Goal: Task Accomplishment & Management: Use online tool/utility

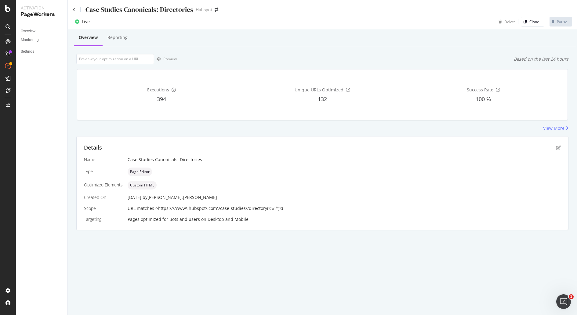
click at [71, 254] on div "Case Studies Canonicals: Directories Hubspot Live Delete Clone Pause Overview R…" at bounding box center [322, 157] width 509 height 315
drag, startPoint x: 560, startPoint y: 147, endPoint x: 391, endPoint y: 122, distance: 170.6
click at [391, 122] on div "Overview Reporting Preview Based on the last 24 hours Executions 394 Unique URL…" at bounding box center [322, 140] width 509 height 222
click at [132, 120] on div "Executions 394 Unique URLs Optimized 132 Success Rate 100 %" at bounding box center [322, 95] width 490 height 51
click at [554, 127] on div "View More" at bounding box center [553, 128] width 21 height 6
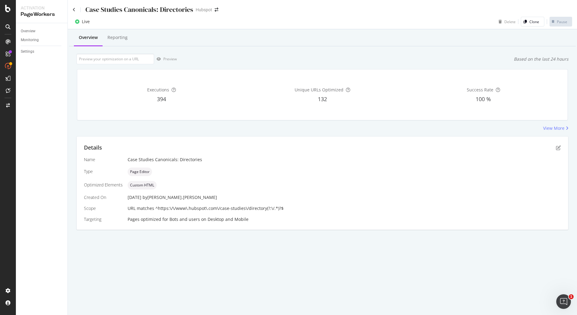
click at [201, 206] on span "URL matches ^https:\/\/www\.hubspot\.com\/case-studies\/directory(?:\/.*)?$" at bounding box center [206, 209] width 156 height 6
click at [556, 150] on icon "pen-to-square" at bounding box center [558, 148] width 5 height 5
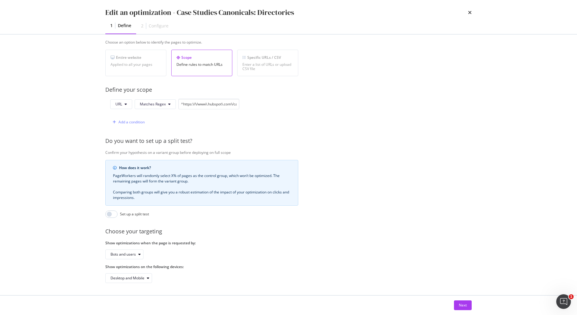
scroll to position [107, 0]
click at [130, 120] on div "Add a condition" at bounding box center [131, 122] width 26 height 5
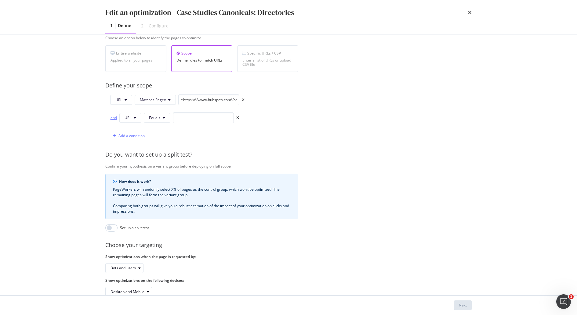
click at [114, 117] on div "and" at bounding box center [113, 117] width 7 height 5
click at [158, 121] on button "Equals" at bounding box center [157, 118] width 27 height 10
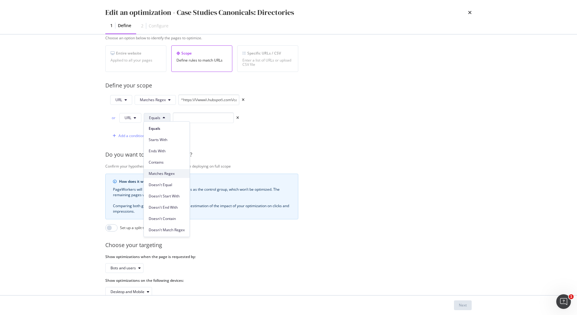
click at [171, 175] on span "Matches Regex" at bounding box center [167, 173] width 36 height 5
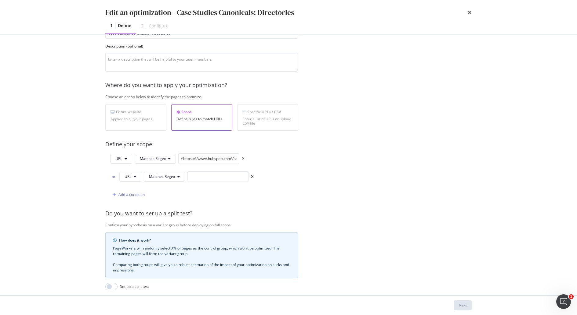
scroll to position [125, 0]
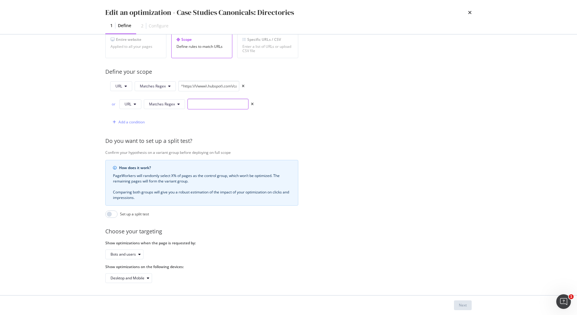
click at [201, 99] on input "modal" at bounding box center [217, 104] width 61 height 11
paste input "^https://www\.hubspot\.com/case-studies(?:/directory(?:/.*)?)?(?:\?.*)?$"
type input "^https://www\.hubspot\.com/case-studies(?:/directory(?:/.*)?)?(?:\?.*)?$"
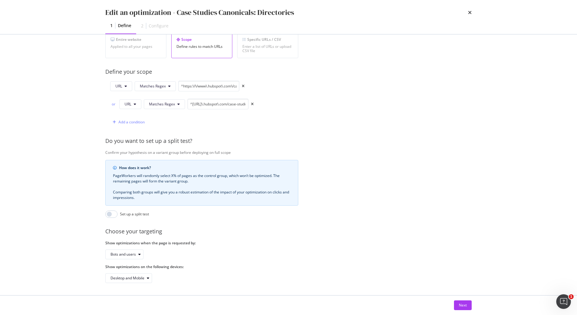
click at [239, 125] on div "Provide a name and description to help identify the change that will be made by…" at bounding box center [288, 109] width 366 height 347
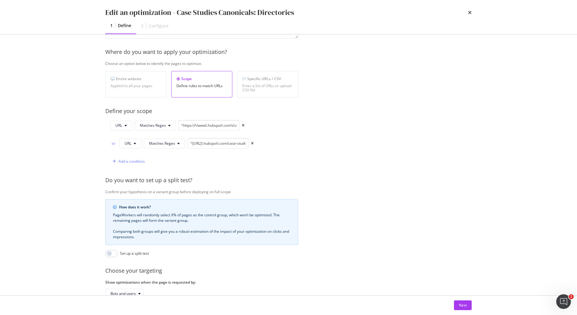
scroll to position [82, 0]
click at [223, 121] on input "^https:\/\/www\.hubspot\.com\/case-studies\/directory(?:\/.*)?$" at bounding box center [208, 124] width 61 height 11
click at [351, 174] on div "Provide a name and description to help identify the change that will be made by…" at bounding box center [288, 148] width 366 height 347
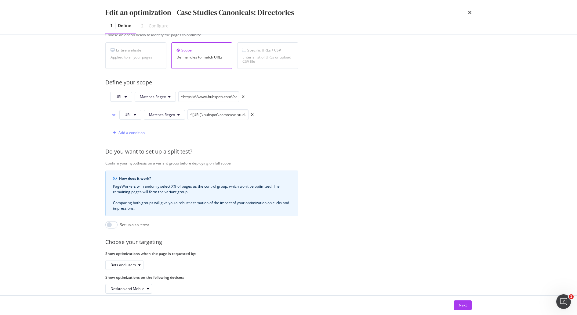
scroll to position [125, 0]
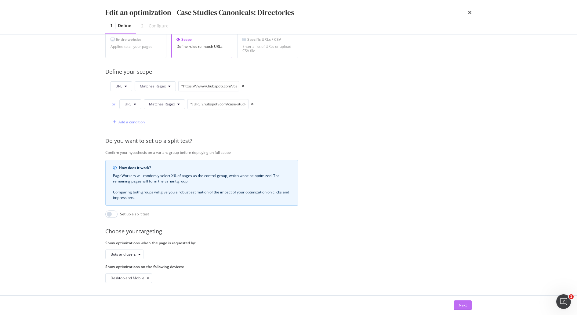
click at [457, 307] on button "Next" at bounding box center [463, 306] width 18 height 10
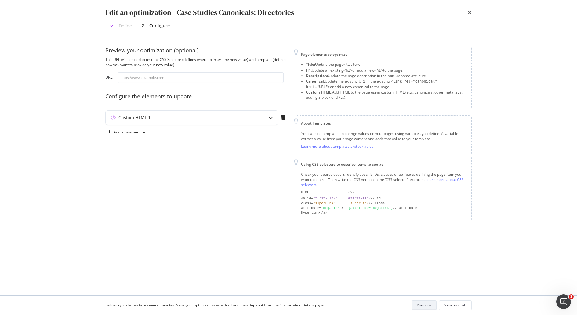
scroll to position [0, 0]
click at [184, 156] on div "Preview your optimization (optional) This URL will be used to test the CSS Sele…" at bounding box center [196, 134] width 183 height 174
click at [212, 116] on div "Custom HTML 1" at bounding box center [180, 118] width 148 height 6
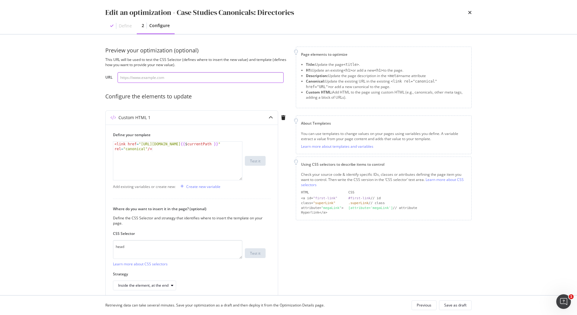
click at [185, 75] on input "modal" at bounding box center [200, 77] width 166 height 11
paste input "https://www.hubspot.com/case-studies/directory?industry=software-technology&siz…"
type input "https://www.hubspot.com/case-studies/directory?industry=software-technology&siz…"
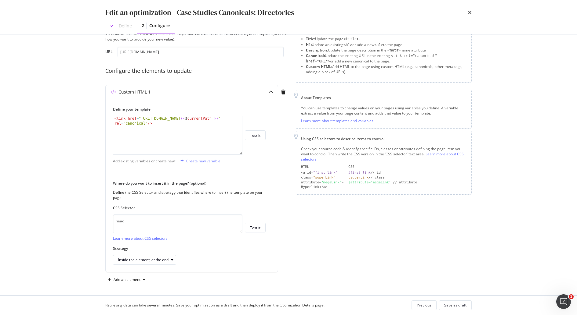
scroll to position [0, 0]
click at [63, 124] on div "Edit an optimization - Case Studies Canonicals: Directories Define 2 Configure …" at bounding box center [288, 157] width 577 height 315
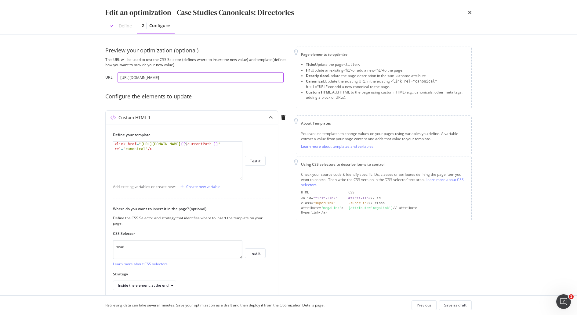
click at [200, 79] on input "https://www.hubspot.com/case-studies/directory?industry=software-technology&siz…" at bounding box center [200, 77] width 166 height 11
click at [240, 77] on input "https://www.hubspot.com/case-studies/directory?industry=software-technology&siz…" at bounding box center [200, 76] width 166 height 11
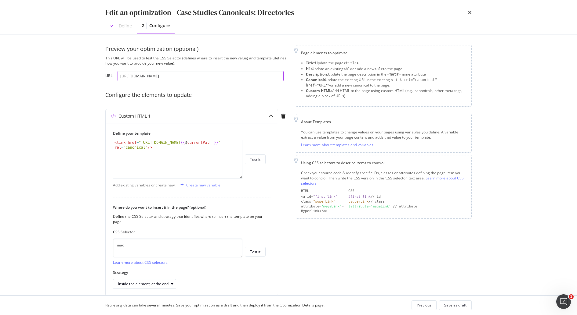
scroll to position [26, 0]
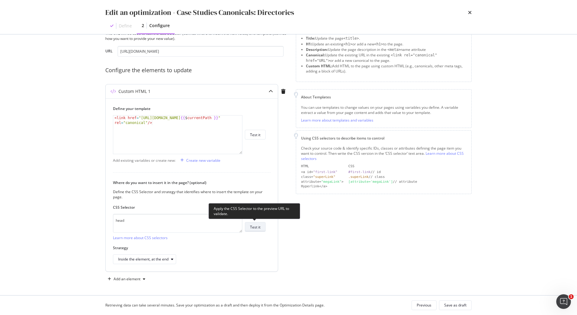
click at [265, 230] on button "Test it" at bounding box center [255, 227] width 21 height 10
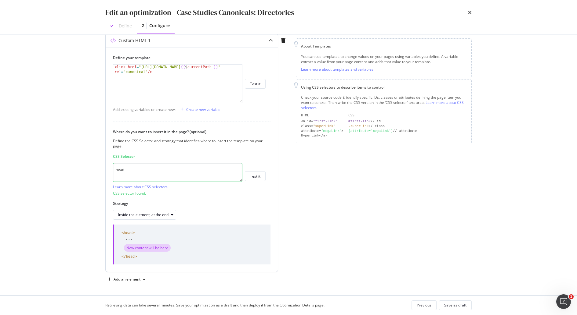
scroll to position [0, 0]
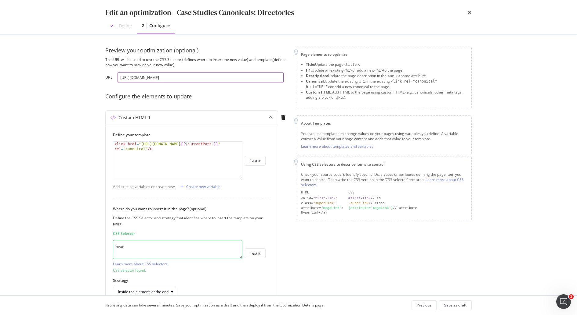
click at [170, 74] on input "https://www.hubspot.com/case-studies/directory?industry=software-technology&siz…" at bounding box center [200, 77] width 166 height 11
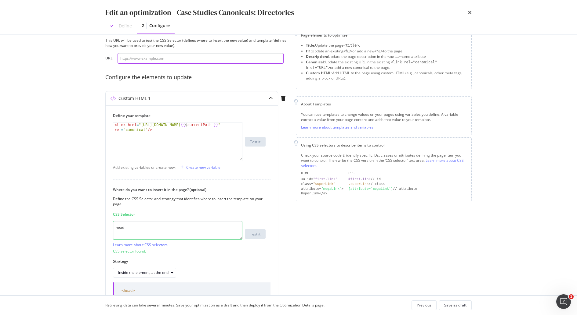
scroll to position [11, 0]
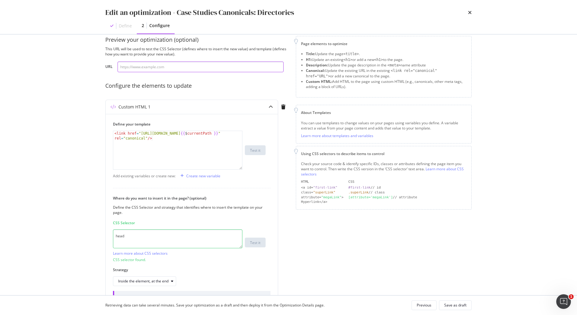
paste input "https://www.hubspot.com/case-studies/directory?industry=software-technology&siz…"
type input "https://www.hubspot.com/case-studies/directory?industry=software-technology&siz…"
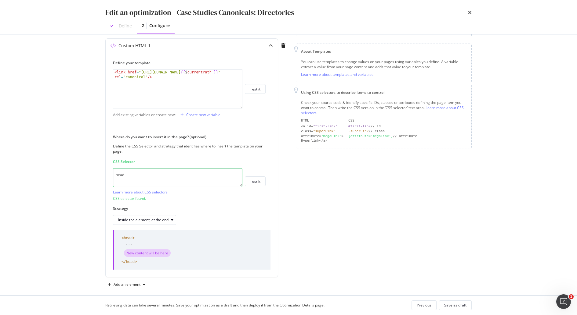
scroll to position [77, 0]
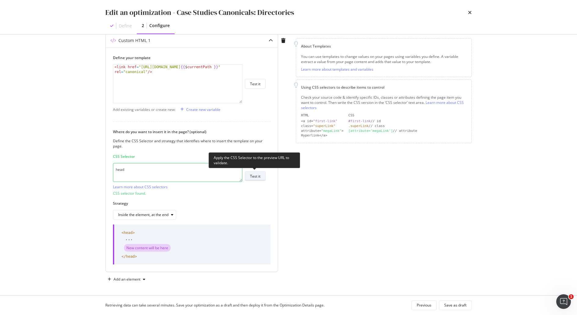
click at [255, 178] on div "Test it" at bounding box center [255, 176] width 10 height 5
click at [164, 251] on div "New content will be here" at bounding box center [147, 248] width 47 height 8
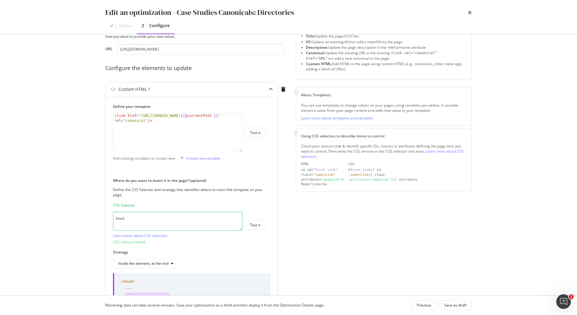
scroll to position [0, 0]
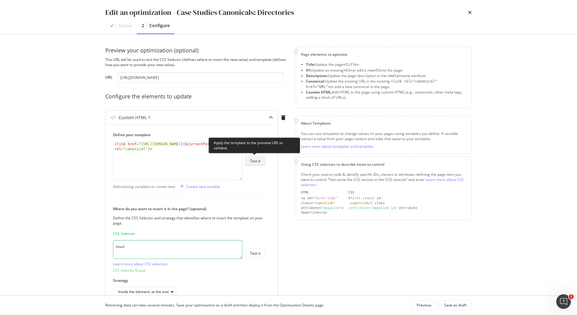
click at [262, 162] on button "Test it" at bounding box center [255, 161] width 21 height 10
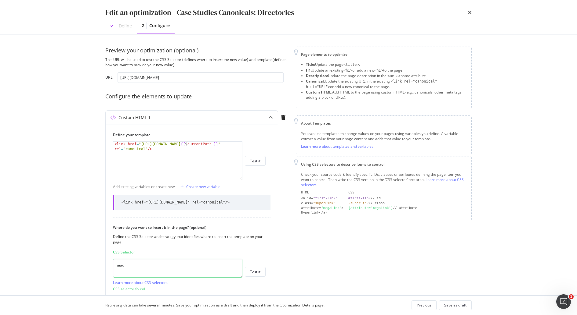
click at [125, 28] on div "Define" at bounding box center [125, 26] width 13 height 6
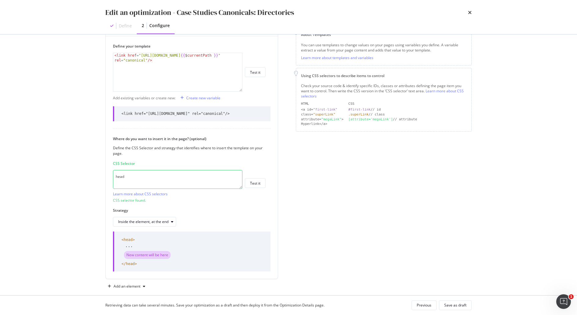
scroll to position [91, 0]
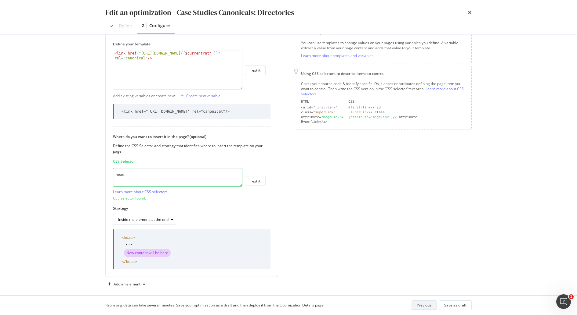
click at [433, 304] on button "Previous" at bounding box center [423, 306] width 25 height 10
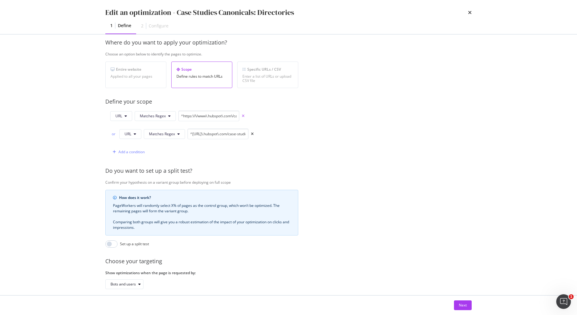
click at [242, 115] on icon "times" at bounding box center [243, 116] width 3 height 4
type input "^https://www\.hubspot\.com/case-studies(?:/directory(?:/.*)?)?(?:\?.*)?$"
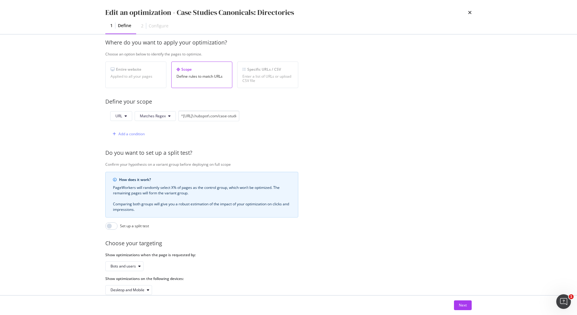
scroll to position [107, 0]
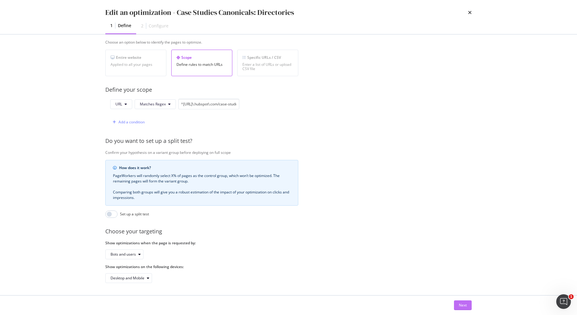
click at [470, 308] on button "Next" at bounding box center [463, 306] width 18 height 10
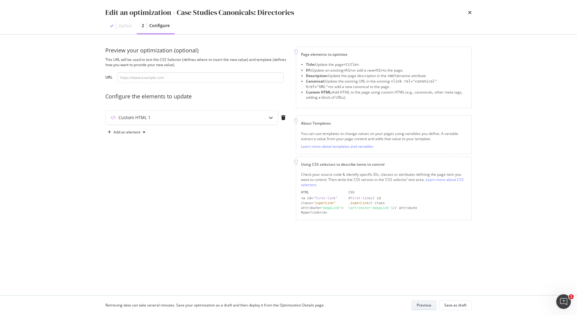
scroll to position [0, 0]
click at [153, 120] on div "Custom HTML 1" at bounding box center [180, 118] width 148 height 6
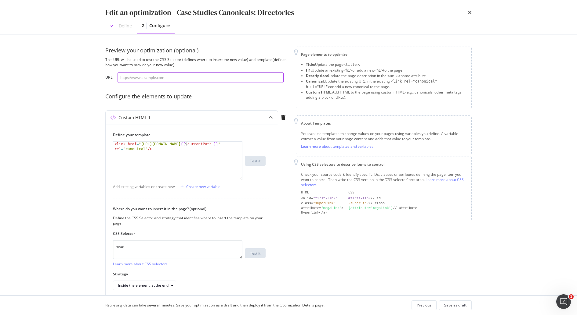
click at [192, 80] on input "modal" at bounding box center [200, 77] width 166 height 11
paste input "https://www.hubspot.com/case-studies/directory?industry=software-technology&siz…"
click at [244, 167] on div "1 < link href = "https://www.hubspot.com {{ $ currentPath }} " rel = "canonical…" at bounding box center [189, 161] width 153 height 39
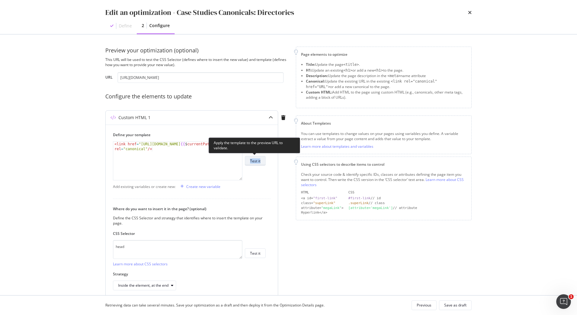
click at [254, 162] on div "Test it" at bounding box center [255, 161] width 10 height 5
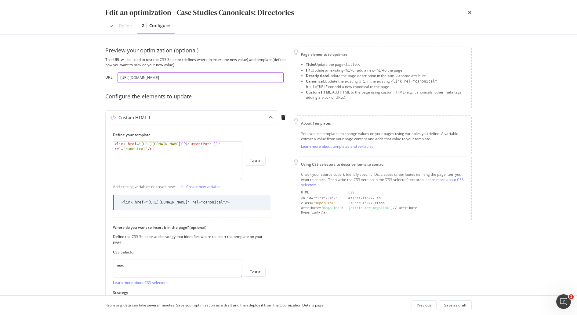
click at [182, 75] on input "https://www.hubspot.com/case-studies/directory?industry=software-technology&siz…" at bounding box center [200, 77] width 166 height 11
click at [178, 75] on input "https://www.hubspot.com/case-studies/directory?industry=software-technology&siz…" at bounding box center [200, 77] width 166 height 11
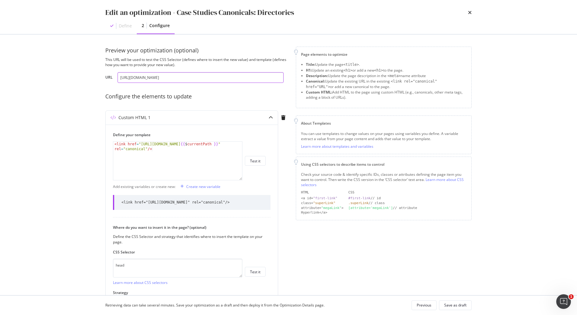
paste input "modal"
click at [13, 121] on div "Edit an optimization - Case Studies Canonicals: Directories Define 2 Configure …" at bounding box center [288, 157] width 577 height 315
click at [259, 275] on div "Test it" at bounding box center [255, 272] width 10 height 5
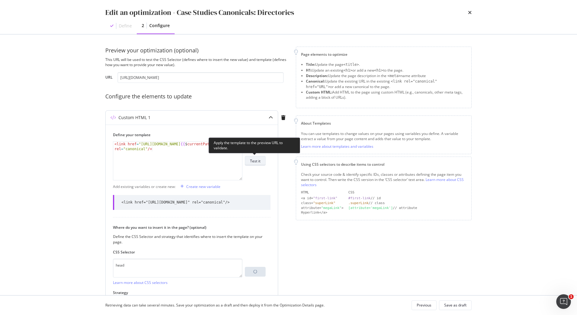
click at [259, 157] on div "Test it" at bounding box center [255, 161] width 10 height 9
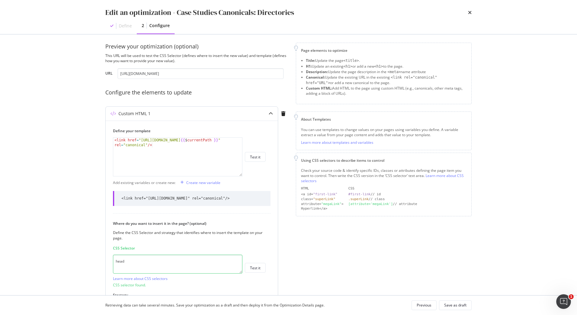
scroll to position [0, 0]
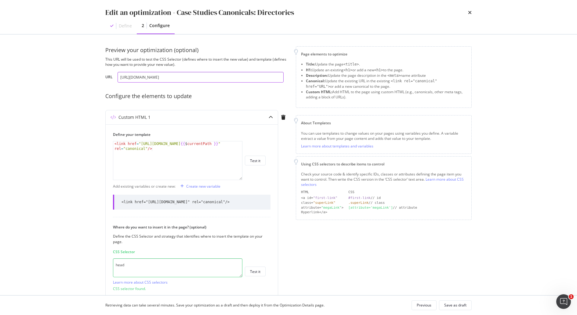
click at [164, 78] on input "https://www.hubspot.com/case-studies" at bounding box center [200, 77] width 166 height 11
paste input "/directory"
click at [263, 162] on button "Test it" at bounding box center [255, 161] width 21 height 10
click at [136, 79] on input "https://www.hubspot.com/case-studies/directory" at bounding box center [200, 77] width 166 height 11
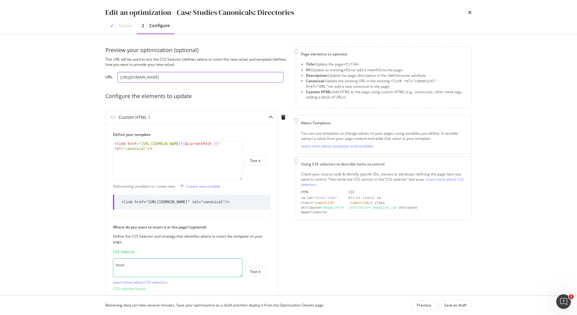
click at [136, 79] on input "https://www.hubspot.com/case-studies/directory" at bounding box center [200, 77] width 166 height 11
paste input "?hubs_content=www.hubspot.com/case-studies&hubs_content-cta=case-homepage-hero"
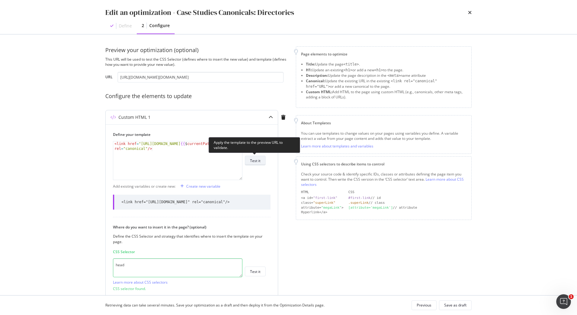
click at [253, 160] on div "Test it" at bounding box center [255, 160] width 10 height 5
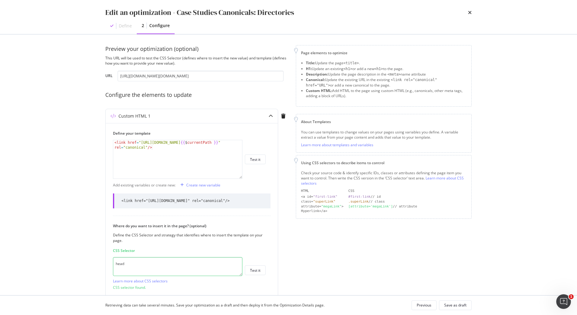
scroll to position [0, 0]
click at [186, 77] on input "https://www.hubspot.com/case-studies?hubs_content=www.hubspot.com/case-studies&…" at bounding box center [200, 77] width 166 height 11
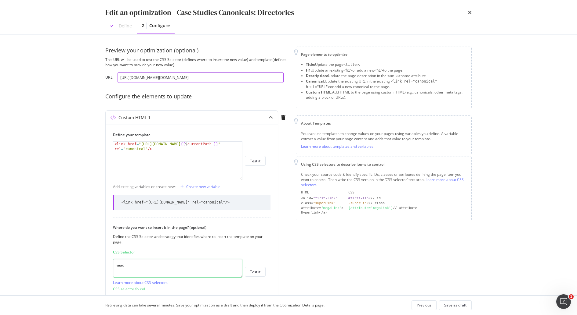
paste input "/directory?utm_source=organic&hsLang=en"
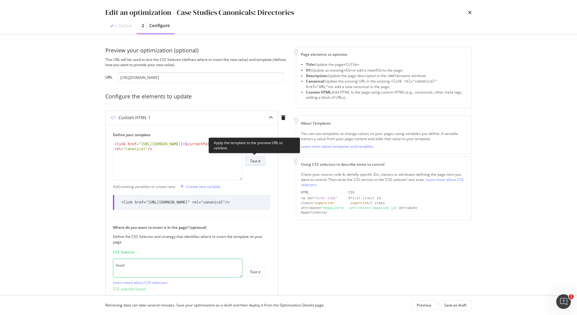
click at [258, 164] on div "Test it" at bounding box center [255, 161] width 10 height 9
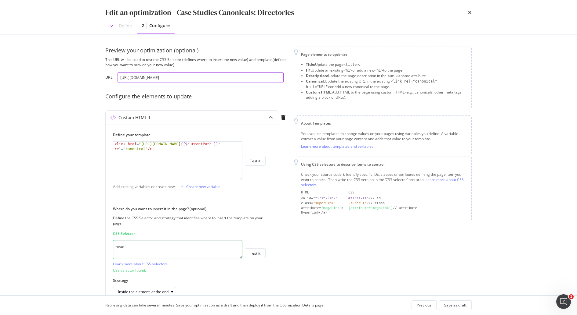
click at [248, 79] on input "https://www.hubspot.com/case-studies/directory?utm_source=organic&hsLang=en" at bounding box center [200, 77] width 166 height 11
paste input "?directory=true&utm_source=organic"
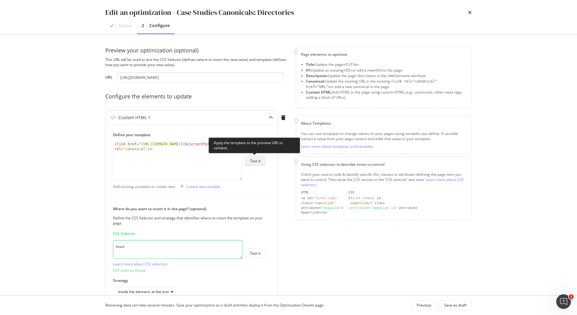
click at [258, 159] on div "Test it" at bounding box center [255, 161] width 10 height 5
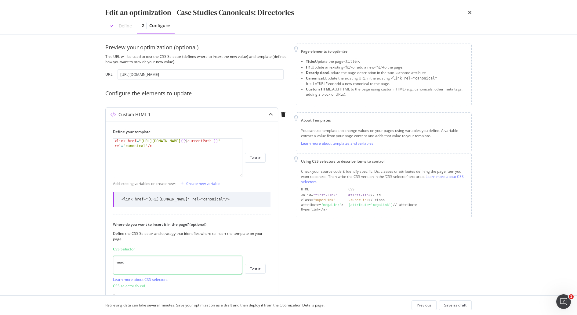
scroll to position [4, 0]
click at [157, 78] on input "https://www.hubspot.com/case-studies?directory=true&utm_source=organic" at bounding box center [200, 74] width 166 height 11
paste input "hubs_content=www.hubspot.com/case-studies&hubs_content-cta=case-homepage-hero"
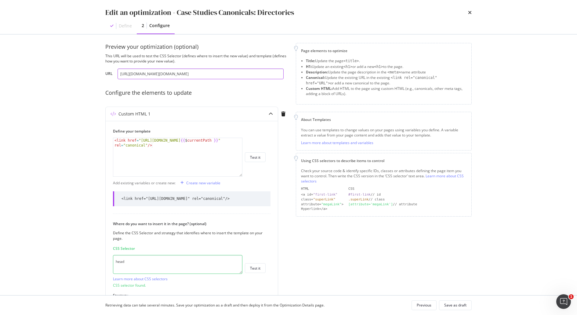
scroll to position [0, 57]
click at [157, 78] on input "https://www.hubspot.com/case-studies?hubs_content=www.hubspot.com/case-studies&…" at bounding box center [200, 74] width 166 height 11
click at [256, 160] on div "Test it" at bounding box center [255, 157] width 10 height 5
click at [174, 74] on input "https://www.hubspot.com/case-studies?hubs_content=www.hubspot.com/case-studies&…" at bounding box center [200, 74] width 166 height 11
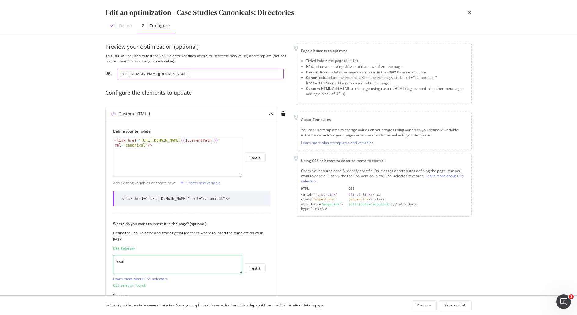
paste input "/directory?utm_source=organic&hsLang=en"
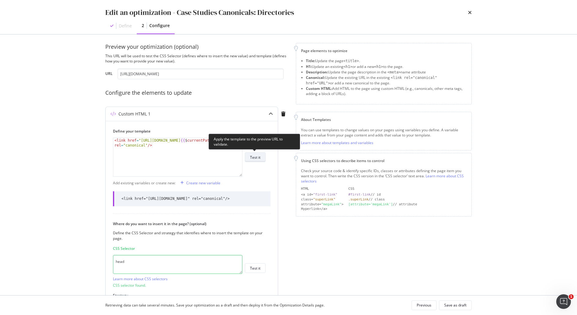
click at [255, 158] on div "Test it" at bounding box center [255, 157] width 10 height 5
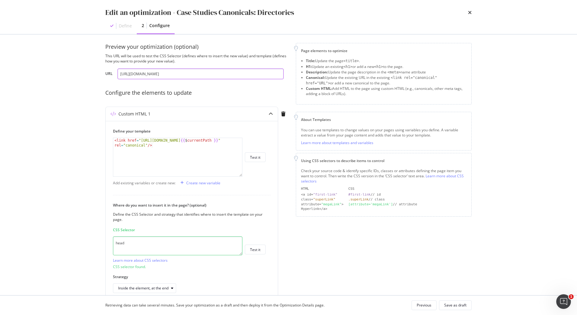
click at [181, 74] on input "https://www.hubspot.com/case-studies/directory?utm_source=organic&hsLang=en" at bounding box center [200, 74] width 166 height 11
paste input "modal"
click at [260, 156] on div "Test it" at bounding box center [255, 157] width 10 height 5
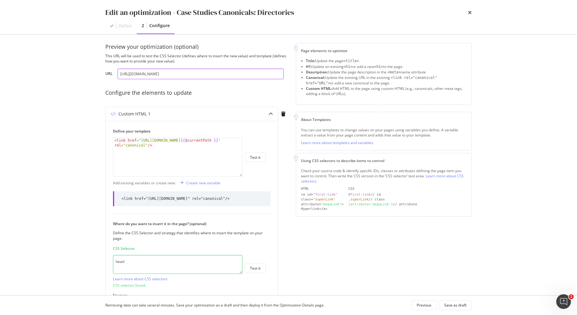
click at [156, 74] on input "https://www.hubspot.com/case-studies/directory?utm_source=organic&hsL=en" at bounding box center [200, 74] width 166 height 11
paste input "industry=software-technology&size=enterprise"
click at [256, 160] on div "Test it" at bounding box center [255, 157] width 10 height 9
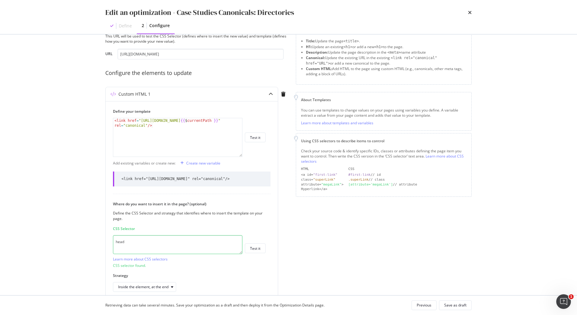
scroll to position [24, 0]
click at [194, 55] on input "https://www.hubspot.com/case-studies/directory?industry=software-technology&siz…" at bounding box center [200, 53] width 166 height 11
paste input "/cybersecurity?utm_source=test&hubs_content=filter"
click at [260, 139] on div "Test it" at bounding box center [255, 136] width 10 height 5
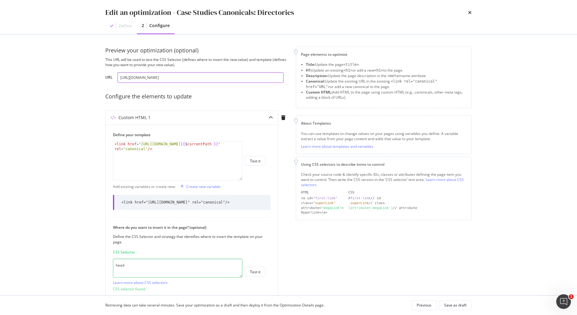
click at [171, 78] on input "https://www.hubspot.com/case-studies/directory/cybersecurity?utm_source=test&hu…" at bounding box center [200, 77] width 166 height 11
paste input "tag/b2b?utm_source=organic&utm_campaign=fall"
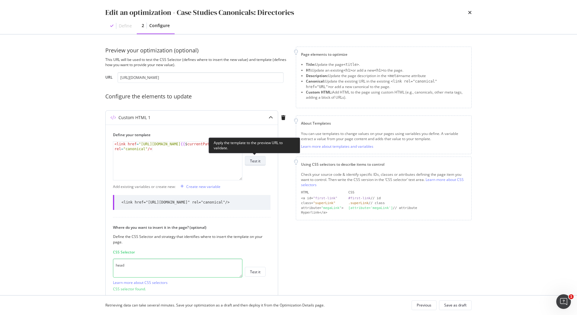
click at [259, 162] on div "Test it" at bounding box center [255, 161] width 10 height 5
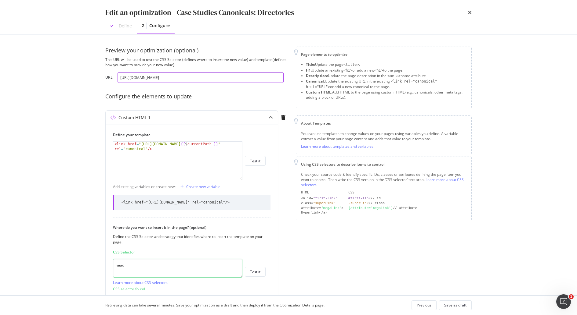
drag, startPoint x: 174, startPoint y: 79, endPoint x: 345, endPoint y: 108, distance: 173.1
click at [345, 108] on div "Preview your optimization (optional) This URL will be used to test the CSS Sele…" at bounding box center [288, 213] width 366 height 333
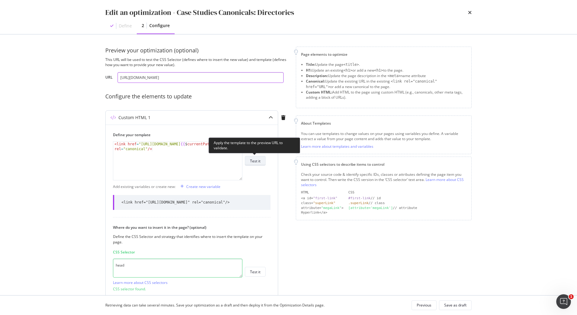
type input "https://www.hubspot.com/case-daklsjkldjakls"
click at [256, 160] on div "Test it" at bounding box center [255, 161] width 10 height 5
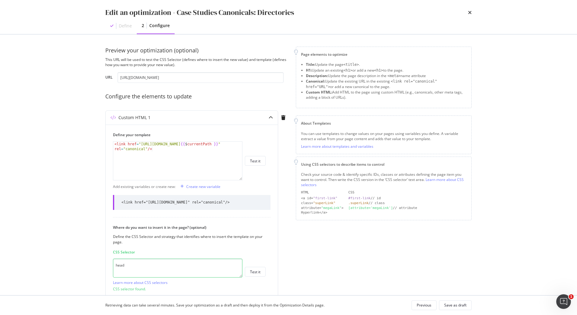
drag, startPoint x: 164, startPoint y: 207, endPoint x: 102, endPoint y: 204, distance: 62.4
click at [102, 204] on div "Preview your optimization (optional) This URL will be used to test the CSS Sele…" at bounding box center [288, 164] width 391 height 261
copy div "<link href="https://www.hubspot.com/case-daklsjkldjakls" rel="canonical"/>"
click at [138, 202] on div "<link href="https://www.hubspot.com/case-daklsjkldjakls" rel="canonical"/>" at bounding box center [175, 202] width 108 height 5
drag, startPoint x: 147, startPoint y: 201, endPoint x: 244, endPoint y: 202, distance: 96.7
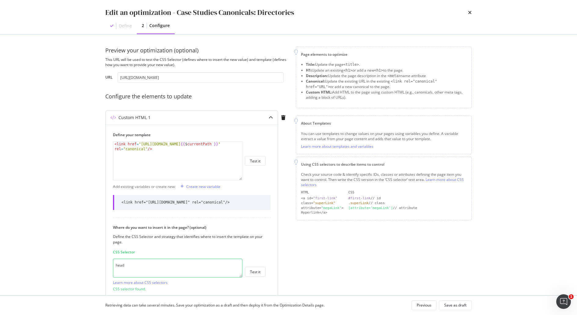
click at [229, 202] on div "<link href="https://www.hubspot.com/case-daklsjkldjakls" rel="canonical"/>" at bounding box center [175, 202] width 108 height 5
click at [175, 79] on input "https://www.hubspot.com/case-daklsjkldjakls" at bounding box center [200, 77] width 166 height 11
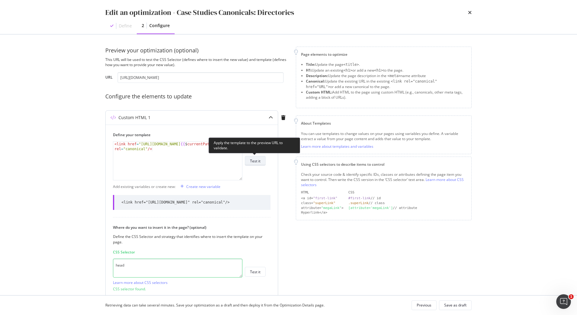
click at [261, 162] on button "Test it" at bounding box center [255, 161] width 21 height 10
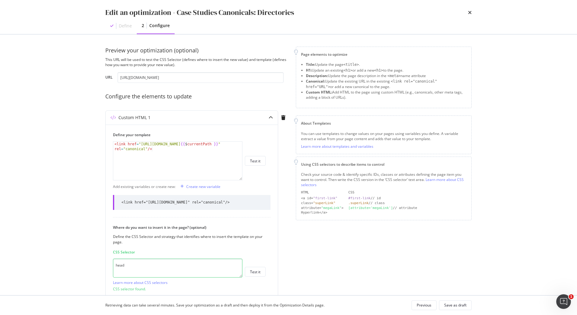
click at [126, 27] on div "Define" at bounding box center [125, 26] width 13 height 6
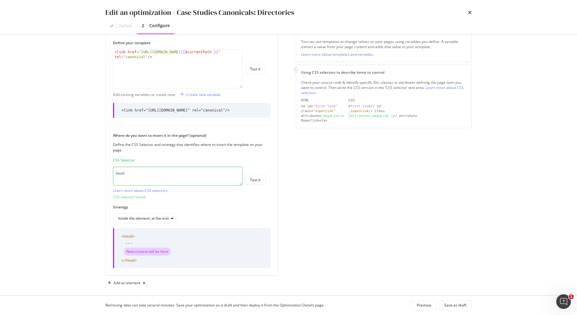
scroll to position [101, 0]
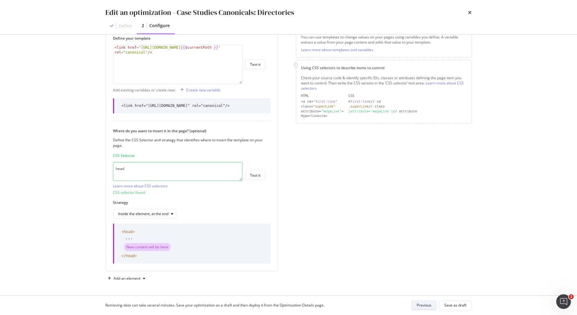
click at [428, 307] on div "Previous" at bounding box center [423, 305] width 15 height 5
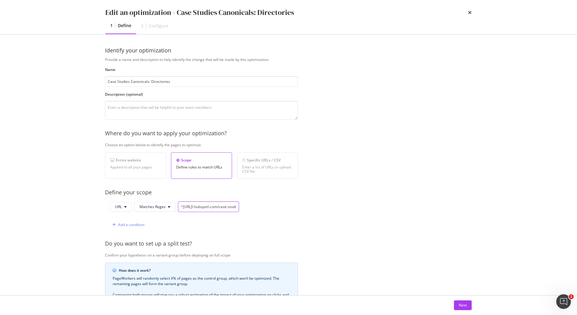
scroll to position [0, 63]
drag, startPoint x: 223, startPoint y: 209, endPoint x: 334, endPoint y: 216, distance: 111.6
click at [334, 216] on div "Provide a name and description to help identify the change that will be made by…" at bounding box center [288, 221] width 366 height 329
click at [374, 233] on div "Provide a name and description to help identify the change that will be made by…" at bounding box center [288, 221] width 366 height 329
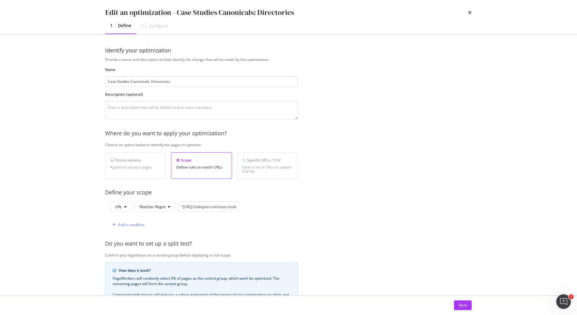
scroll to position [107, 0]
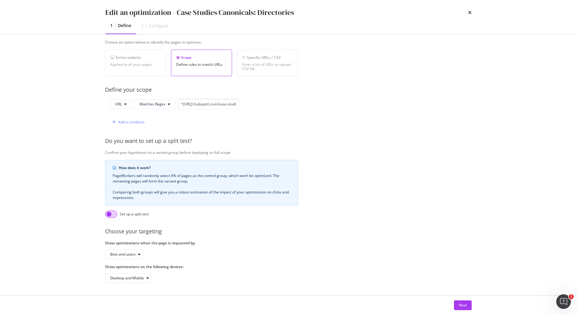
click at [111, 211] on input "modal" at bounding box center [111, 214] width 12 height 7
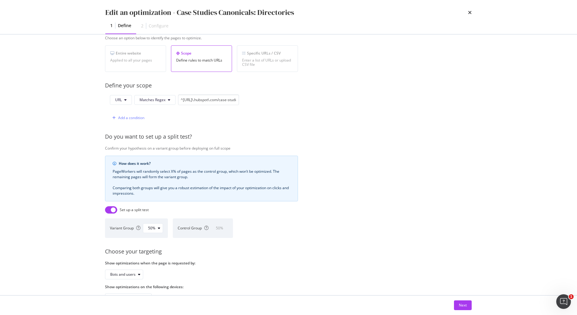
click at [114, 207] on input "modal" at bounding box center [111, 210] width 12 height 7
checkbox input "false"
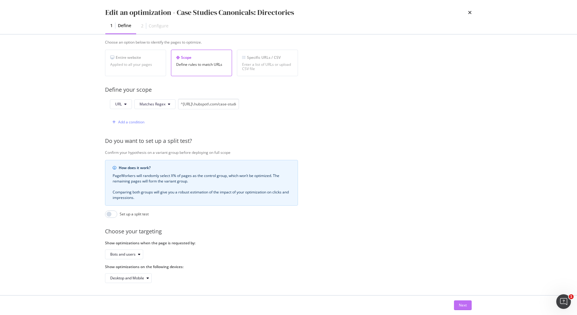
click at [463, 302] on div "Next" at bounding box center [463, 305] width 8 height 9
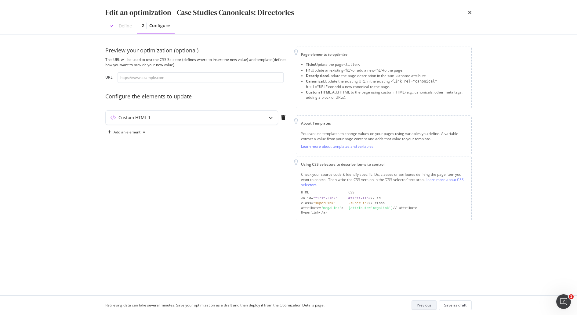
scroll to position [0, 0]
click at [139, 79] on input "modal" at bounding box center [200, 77] width 166 height 11
click at [160, 77] on input "modal" at bounding box center [200, 77] width 166 height 11
paste input "https://www.hubspot.com/case-studies/directory/cybersecurity?utm_source=test&hu…"
click at [231, 123] on div "Custom HTML 1" at bounding box center [192, 118] width 172 height 14
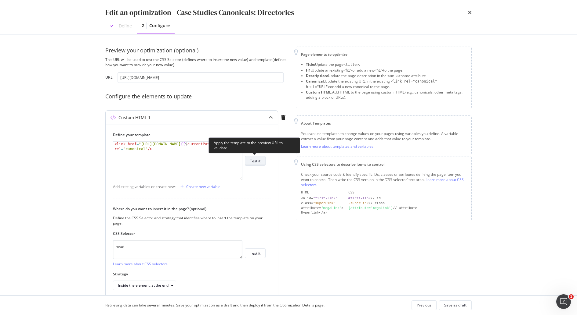
click at [254, 159] on div "Test it" at bounding box center [255, 161] width 10 height 5
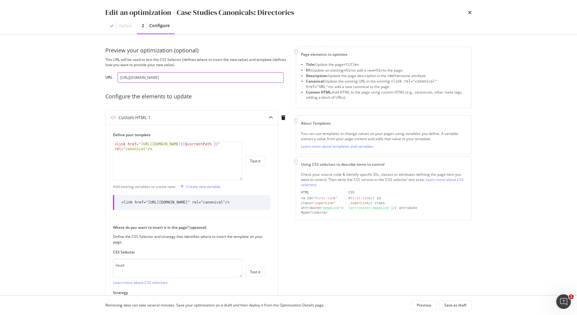
click at [164, 80] on input "https://www.hubspot.com/case-studies/directory/cybersecurity?utm_source=test&hu…" at bounding box center [200, 77] width 166 height 11
paste input "?hubs_content=www.hubspot.com/case-studies&hubs_content-cta=case-homepage-hero"
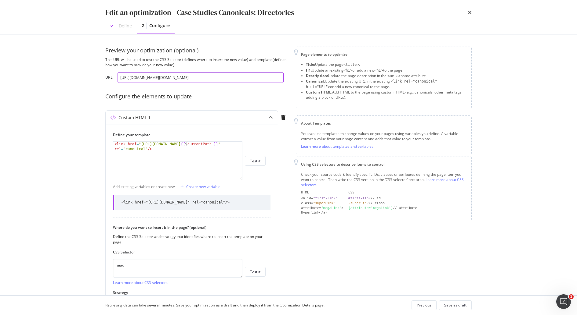
type input "https://www.hubspot.com/case-studies?hubs_content=www.hubspot.com/case-studies&…"
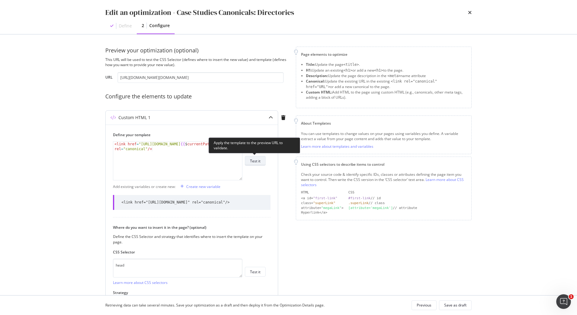
scroll to position [0, 0]
click at [256, 159] on div "Test it" at bounding box center [255, 161] width 10 height 5
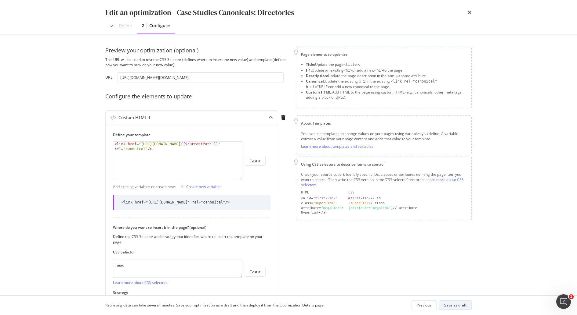
click at [455, 304] on div "Save as draft" at bounding box center [455, 305] width 22 height 5
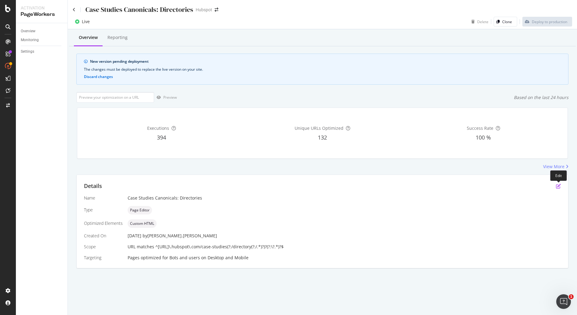
click at [559, 186] on icon "pen-to-square" at bounding box center [558, 186] width 5 height 5
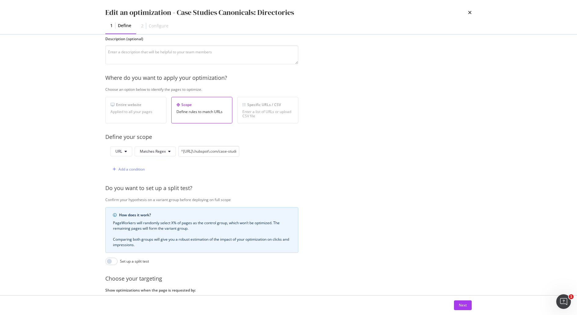
scroll to position [61, 0]
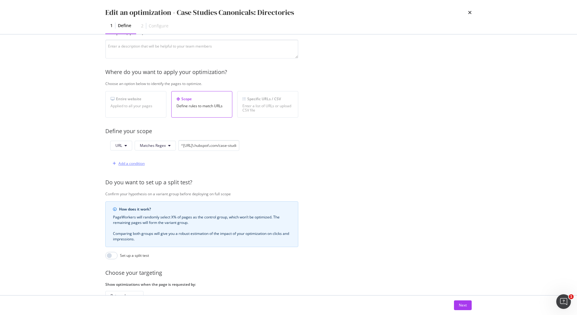
click at [123, 164] on div "Add a condition" at bounding box center [131, 163] width 26 height 5
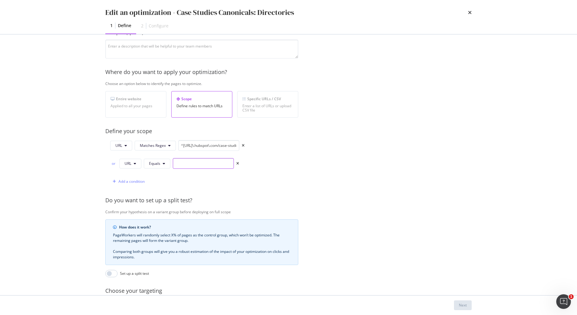
click at [178, 162] on input "modal" at bounding box center [203, 163] width 61 height 11
click at [159, 163] on span "Equals" at bounding box center [154, 163] width 11 height 5
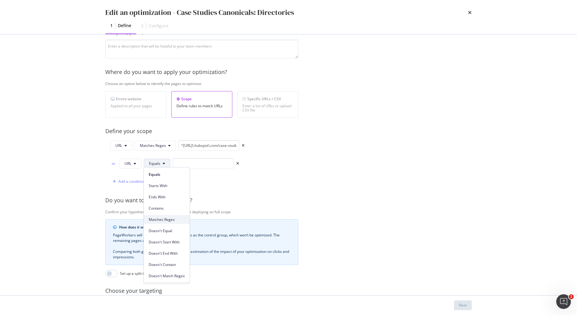
click at [174, 224] on div "Matches Regex" at bounding box center [167, 219] width 46 height 9
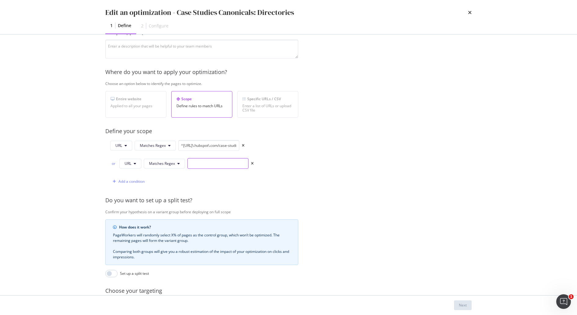
click at [199, 164] on input "modal" at bounding box center [217, 163] width 61 height 11
paste input "^https:\/\/www\.hubspot\.com\/case-studies\/directory(?:\/.*)?$"
type input "^https:\/\/www\.hubspot\.com\/case-studies\/directory(?:\/.*)?$"
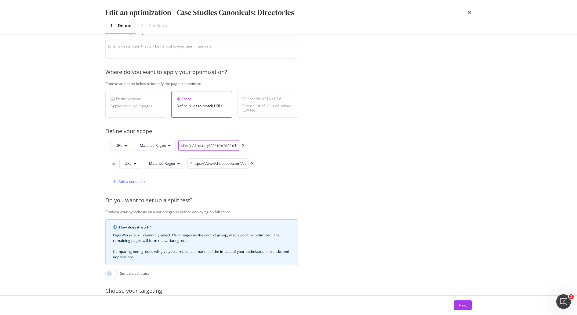
drag, startPoint x: 218, startPoint y: 147, endPoint x: 272, endPoint y: 157, distance: 55.4
click at [272, 157] on div "URL Matches Regex ^https://www\.hubspot\.com/case-studies(?:/directory(?:/.*)?)…" at bounding box center [201, 163] width 193 height 47
click at [225, 162] on input "^https:\/\/www\.hubspot\.com\/case-studies\/directory(?:\/.*)?$" at bounding box center [217, 163] width 61 height 11
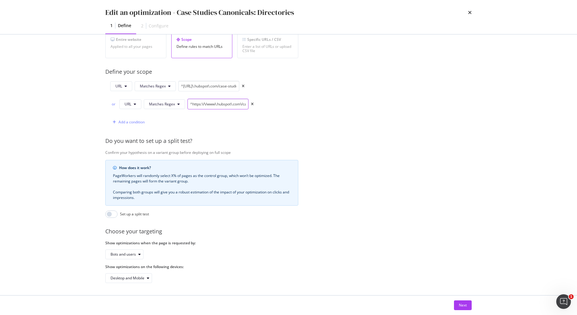
scroll to position [125, 0]
click at [457, 304] on button "Next" at bounding box center [463, 306] width 18 height 10
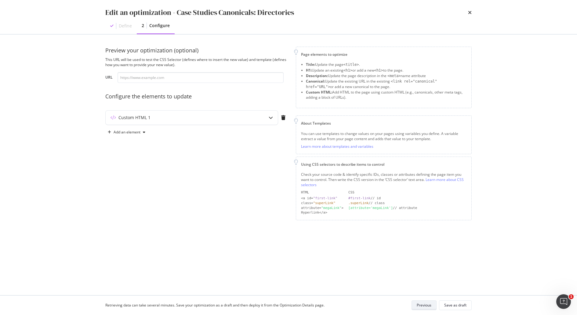
scroll to position [0, 0]
click at [460, 308] on div "Save as draft" at bounding box center [455, 305] width 22 height 9
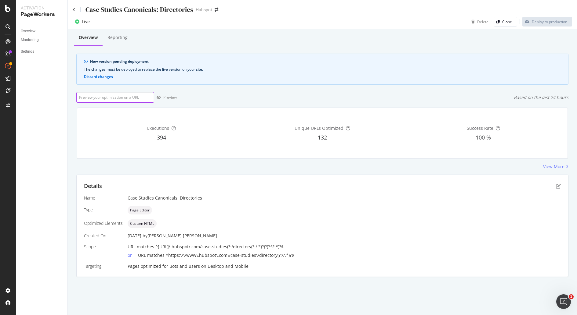
click at [127, 97] on input "url" at bounding box center [115, 97] width 78 height 11
paste input "^https:\/\/www\.hubspot\.com\/case-studies\/directory(?:\/.*)?$"
click at [126, 95] on input "^https:\/\/www\.hubspot\.com\/case-studies\/directory(?:\/.*)?$" at bounding box center [115, 97] width 78 height 11
paste input "https://www.hubspot.com/case-studies?hubs_content=www.hubspot.com/case-studies&…"
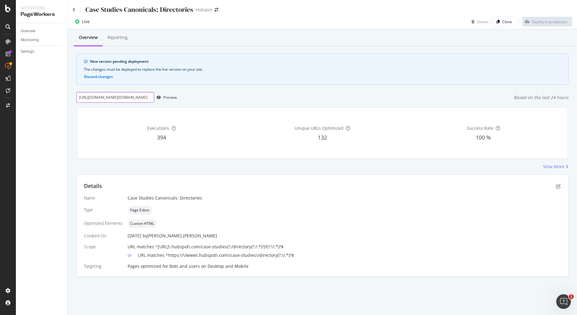
type input "https://www.hubspot.com/case-studies?hubs_content=www.hubspot.com/case-studies&…"
click at [172, 98] on div "Preview" at bounding box center [169, 97] width 13 height 5
click at [297, 252] on div "or URL matches ^https:\/\/www\.hubspot\.com\/case-studies\/directory(?:\/.*)?$" at bounding box center [344, 254] width 433 height 9
click at [559, 187] on icon "pen-to-square" at bounding box center [558, 186] width 5 height 5
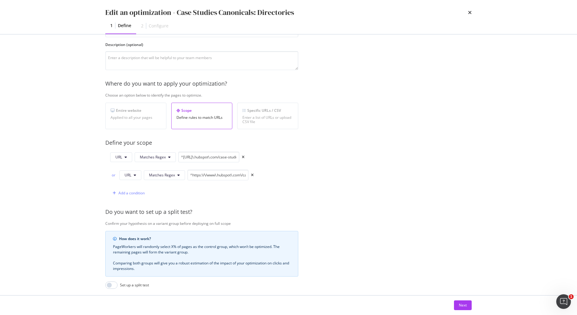
scroll to position [78, 0]
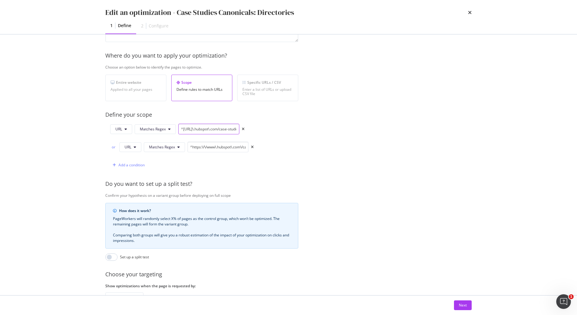
click at [218, 129] on input "^https://www\.hubspot\.com/case-studies(?:/directory(?:/.*)?)?(?:\?.*)?$" at bounding box center [208, 129] width 61 height 11
click at [243, 129] on icon "times" at bounding box center [243, 130] width 3 height 4
type input "^https:\/\/www\.hubspot\.com\/case-studies\/directory(?:\/.*)?$"
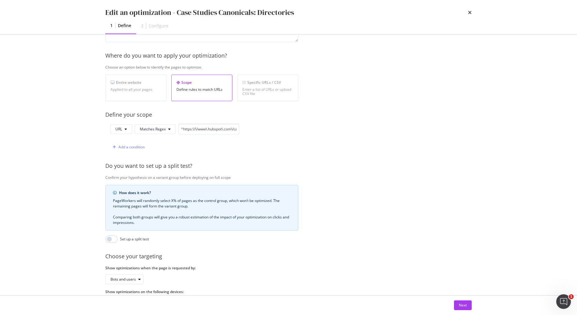
click at [395, 198] on div "Provide a name and description to help identify the change that will be made by…" at bounding box center [288, 143] width 366 height 329
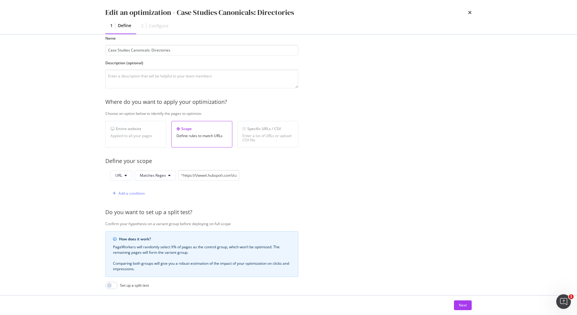
scroll to position [0, 0]
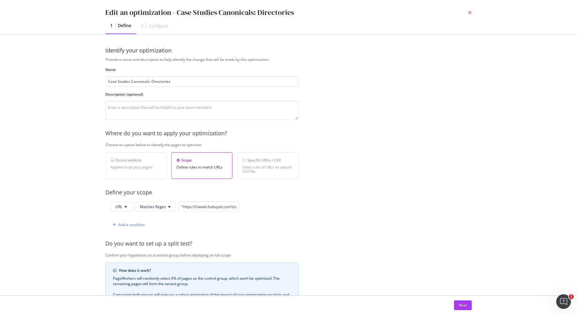
click at [471, 12] on icon "times" at bounding box center [470, 12] width 4 height 5
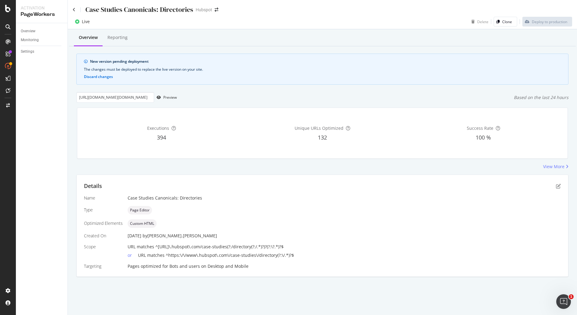
click at [364, 234] on div "07 Oct. 2025 by robert.salerno" at bounding box center [344, 236] width 433 height 6
click at [101, 97] on input "https://www.hubspot.com/case-studies?hubs_content=www.hubspot.com/case-studies&…" at bounding box center [115, 97] width 78 height 11
paste input "/directory?utm_source=organic&hsL=en"
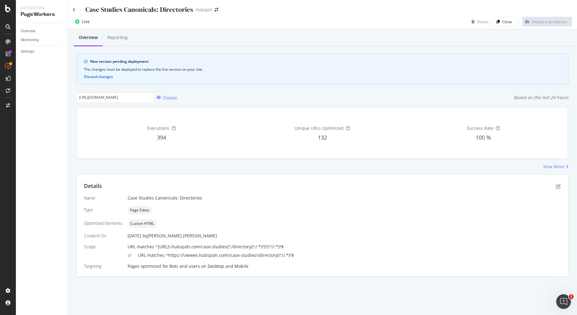
click at [164, 95] on div "Preview" at bounding box center [169, 97] width 13 height 5
click at [124, 96] on input "https://www.hubspot.com/case-studies/directory?utm_source=organic&hsL=en" at bounding box center [115, 97] width 78 height 11
paste input "industry=software-technology&size=enterprise"
type input "https://www.hubspot.com/case-studies/directory?industry=software-technology&siz…"
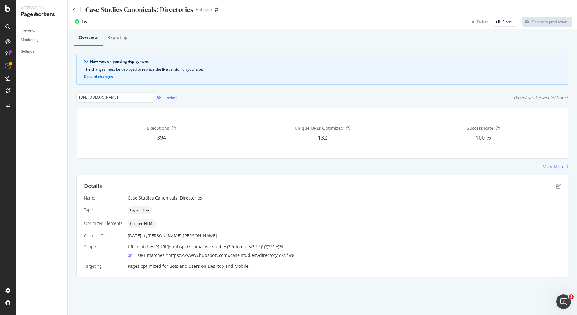
scroll to position [0, 0]
click at [165, 99] on div "Preview" at bounding box center [169, 97] width 13 height 5
click at [110, 72] on div "The changes must be deployed to replace the live version on your site." at bounding box center [322, 69] width 477 height 5
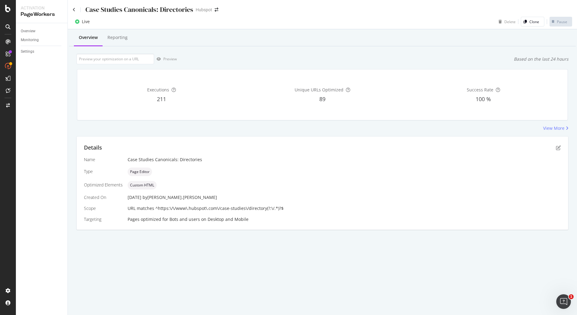
click at [245, 278] on div "Case Studies Canonicals: Directories Hubspot Live Delete Clone Pause Overview R…" at bounding box center [322, 157] width 509 height 315
click at [112, 61] on input "url" at bounding box center [115, 59] width 78 height 11
paste input "https://www.hubspot.com/case-studies/directory?industry=software-technology&siz…"
type input "https://www.hubspot.com/case-studies/directory?industry=software-technology&siz…"
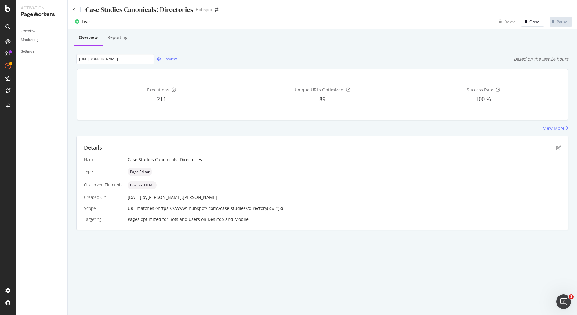
scroll to position [0, 0]
click at [168, 58] on div "Preview" at bounding box center [169, 58] width 13 height 5
click at [216, 258] on div "Case Studies Canonicals: Directories Hubspot Live Delete Clone Pause Overview R…" at bounding box center [322, 157] width 509 height 315
click at [171, 222] on div "Bots and users" at bounding box center [184, 220] width 31 height 6
click at [234, 114] on div "Executions 211" at bounding box center [161, 94] width 158 height 41
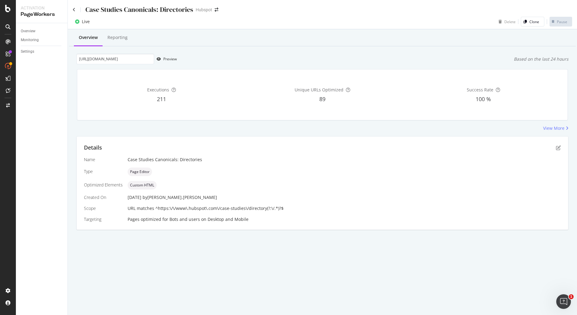
click at [476, 124] on div "Executions 211 Unique URLs Optimized 89 Success Rate 100 %" at bounding box center [322, 94] width 498 height 61
click at [549, 128] on div "View More" at bounding box center [553, 128] width 21 height 6
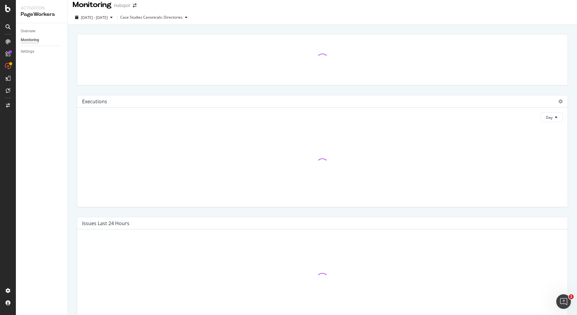
scroll to position [6, 0]
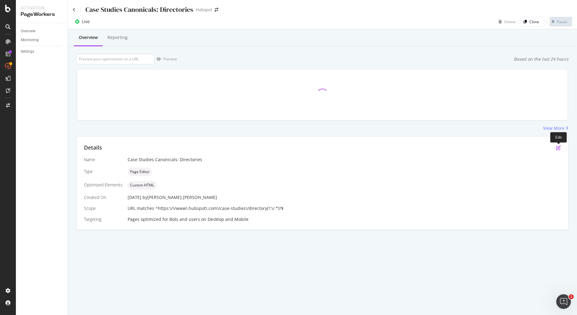
click at [559, 148] on icon "pen-to-square" at bounding box center [558, 148] width 5 height 5
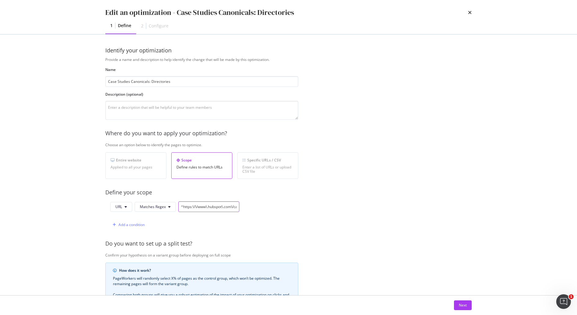
scroll to position [0, 52]
drag, startPoint x: 206, startPoint y: 207, endPoint x: 286, endPoint y: 208, distance: 79.9
click at [286, 208] on div "URL Matches Regex ^https:\/\/www\.hubspot\.com\/case-studies\/directory(?:\/.*)…" at bounding box center [201, 216] width 193 height 29
click at [469, 12] on icon "times" at bounding box center [470, 12] width 4 height 5
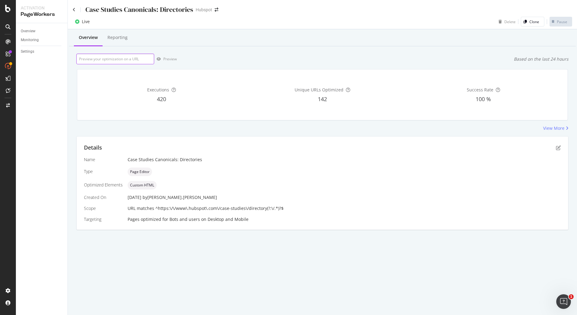
click at [115, 60] on input "url" at bounding box center [115, 59] width 78 height 11
paste input "https://www.hubspot.com/case-studies/directory?utm_source=organic&hsL=en"
type input "https://www.hubspot.com/case-studies/directory?utm_source=organic&hsL=en"
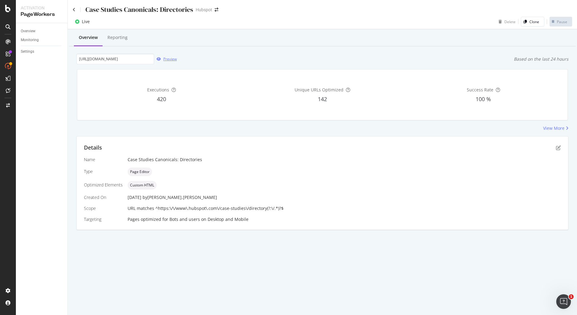
click at [170, 59] on div "Preview" at bounding box center [169, 58] width 13 height 5
click at [273, 57] on div "https://www.hubspot.com/case-studies/directory?utm_source=organic&hsL=en Previe…" at bounding box center [322, 59] width 492 height 11
click at [113, 37] on div "Reporting" at bounding box center [117, 37] width 20 height 6
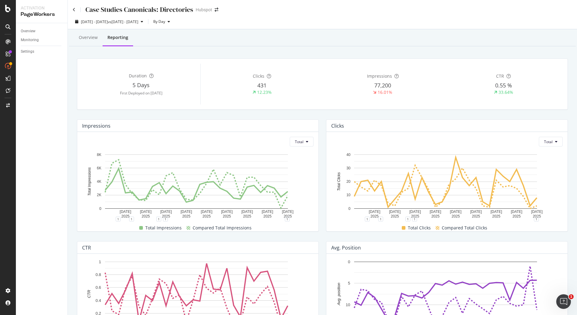
click at [139, 92] on div "First Deployed on 2025 Oct. 2nd" at bounding box center [141, 93] width 118 height 5
click at [87, 39] on div "Overview" at bounding box center [88, 37] width 19 height 6
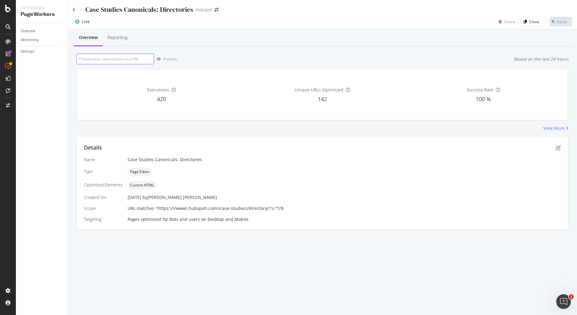
click at [109, 60] on input "url" at bounding box center [115, 59] width 78 height 11
paste input "https://www.hubspot.com/case-studies?hubs_content=www.hubspot.com/case-studies&…"
type input "https://www.hubspot.com/case-studies?hubs_content=www.hubspot.com/case-studies&…"
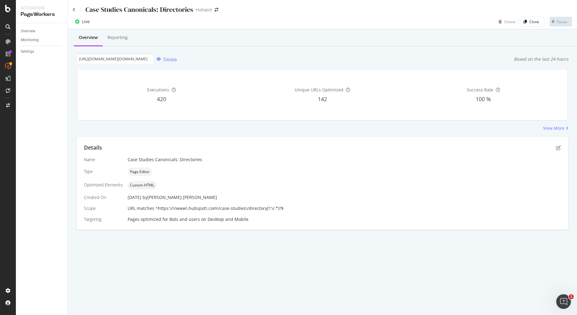
click at [161, 62] on div "Preview" at bounding box center [165, 59] width 23 height 9
click at [73, 9] on icon at bounding box center [74, 10] width 3 height 4
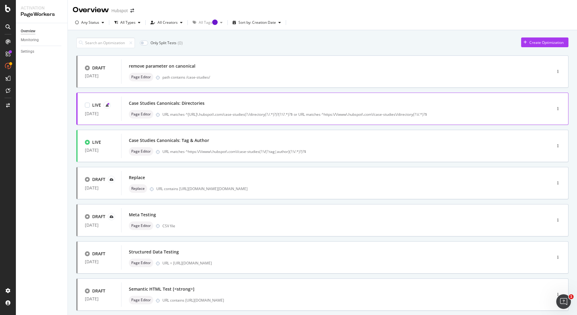
click at [233, 107] on div "Case Studies Canonicals: Directories Page Editor URL matches ^https://www\.hubs…" at bounding box center [327, 109] width 397 height 20
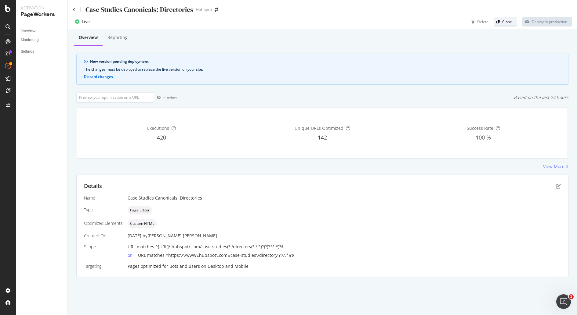
click at [506, 24] on div "Clone" at bounding box center [503, 21] width 18 height 9
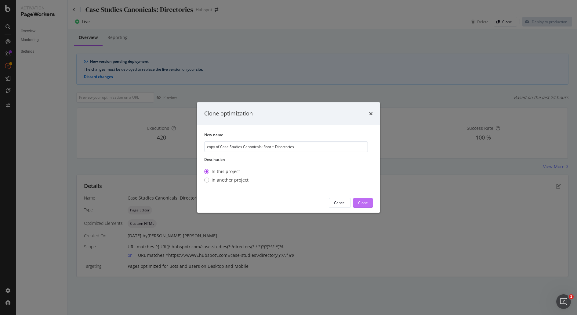
type input "copy of Case Studies Canonicals: Root + Directories"
click at [365, 203] on div "Clone" at bounding box center [363, 202] width 10 height 5
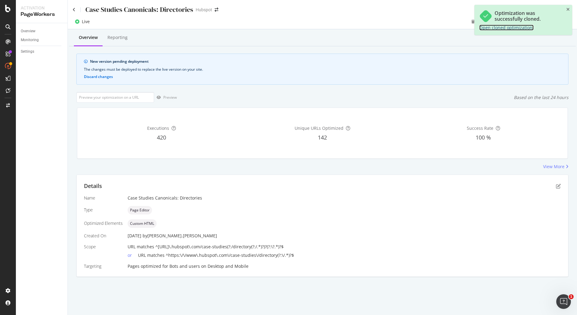
click at [501, 29] on link "Open cloned optimization." at bounding box center [506, 28] width 54 height 6
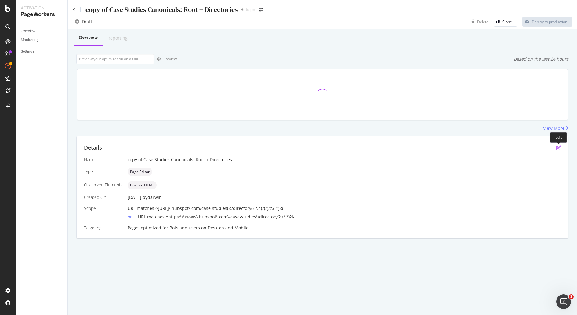
click at [559, 147] on icon "pen-to-square" at bounding box center [558, 148] width 5 height 5
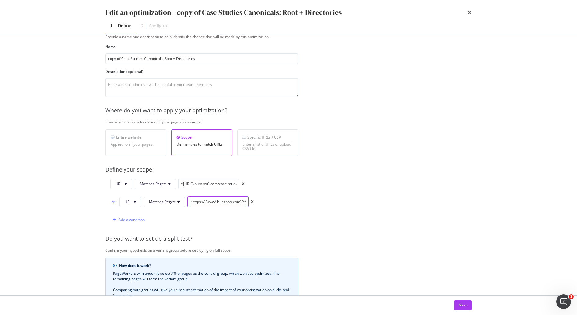
scroll to position [0, 52]
drag, startPoint x: 225, startPoint y: 201, endPoint x: 279, endPoint y: 200, distance: 53.1
click at [279, 200] on div "URL Matches Regex ^[URL]\.hubspot\.com/case-studies(?:/directory(?:/.*)?)?(?:\?…" at bounding box center [201, 202] width 193 height 47
click at [251, 201] on icon "times" at bounding box center [252, 202] width 3 height 4
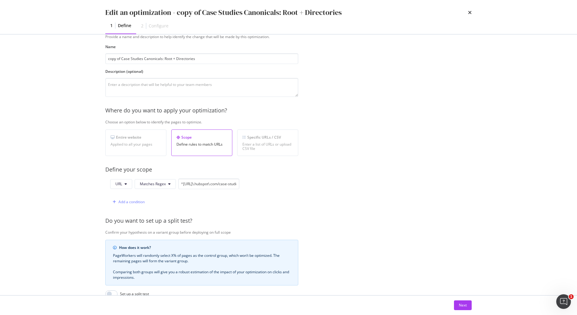
scroll to position [107, 0]
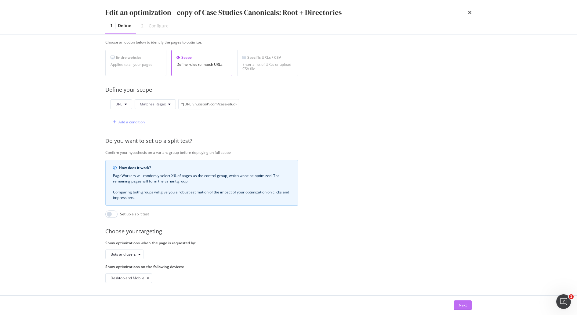
click at [467, 305] on button "Next" at bounding box center [463, 306] width 18 height 10
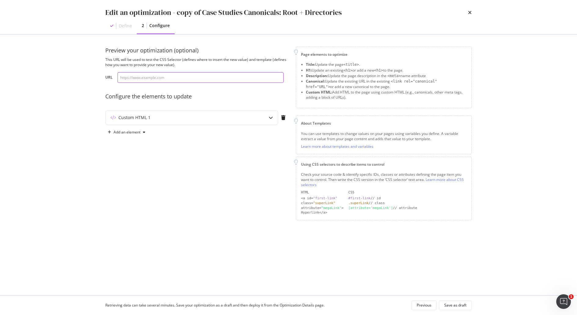
click at [165, 82] on input "modal" at bounding box center [200, 77] width 166 height 11
paste input "[URL][DOMAIN_NAME][DOMAIN_NAME]"
click at [269, 117] on icon "modal" at bounding box center [271, 118] width 4 height 4
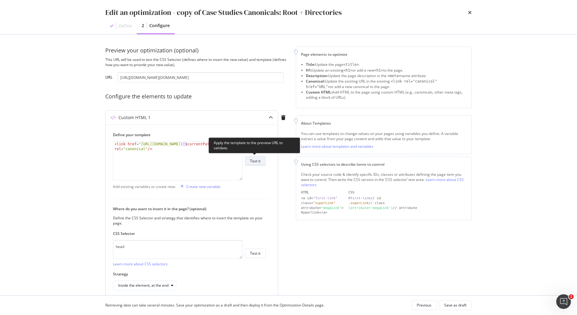
click at [256, 160] on div "Test it" at bounding box center [255, 161] width 10 height 5
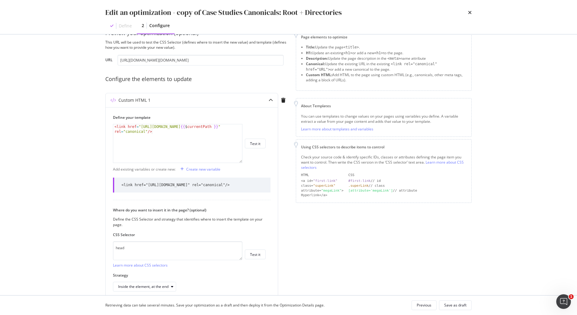
scroll to position [13, 0]
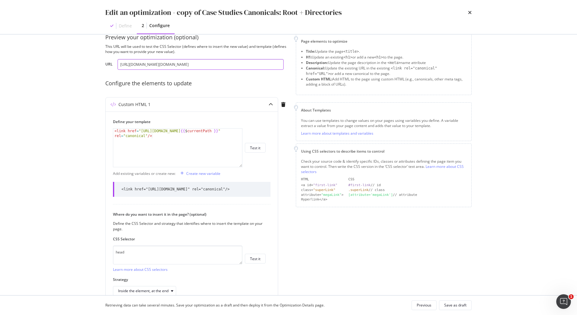
click at [149, 60] on input "https://www.hubspot.com/case-studies?hubs_content=www.hubspot.com/case-studies&…" at bounding box center [200, 64] width 166 height 11
paste input "/directory?utm_source=organic&hsL=en"
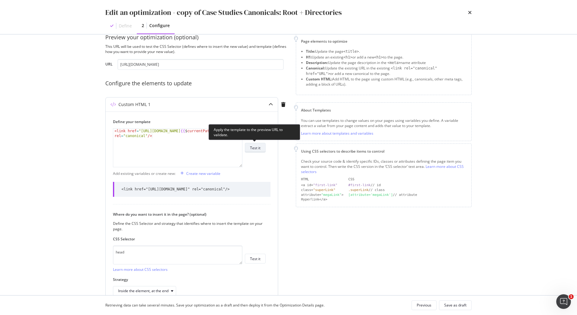
click at [260, 149] on div "Test it" at bounding box center [255, 148] width 10 height 5
click at [166, 67] on input "https://www.hubspot.com/case-studies/directory?utm_source=organic&hsL=en" at bounding box center [200, 64] width 166 height 11
paste input "industry=software-technology&size=enterprise"
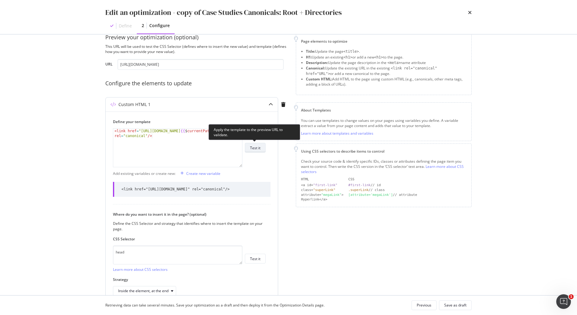
scroll to position [0, 0]
click at [257, 148] on div "Test it" at bounding box center [255, 148] width 10 height 5
click at [193, 63] on input "https://www.hubspot.com/case-studies/directory?industry=software-technology&siz…" at bounding box center [200, 64] width 166 height 11
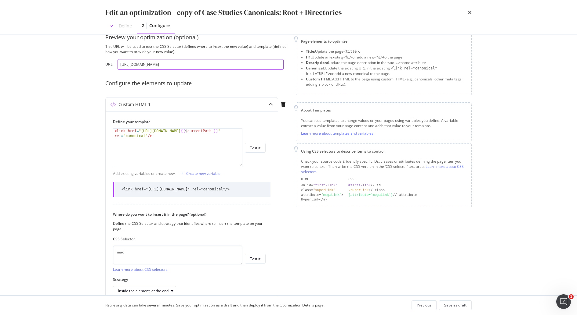
paste input "/cybersecurity?utm_source=test&hubs_content=filter"
type input "https://www.hubspot.com/case-studies/directory/cybersecurity?utm_source=test&hu…"
click at [258, 150] on div "Test it" at bounding box center [255, 148] width 10 height 5
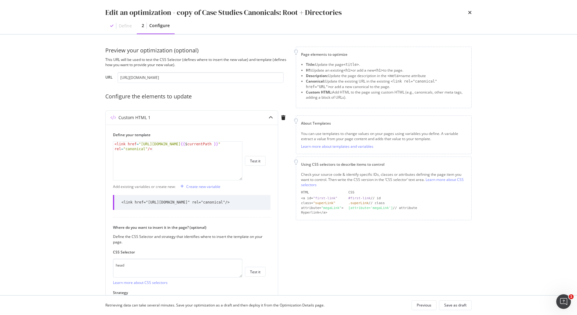
click at [265, 15] on div "Edit an optimization - copy of Case Studies Canonicals: Root + Directories" at bounding box center [223, 12] width 236 height 10
click at [125, 27] on div "Define" at bounding box center [125, 26] width 13 height 6
click at [418, 304] on div "Previous" at bounding box center [423, 305] width 15 height 5
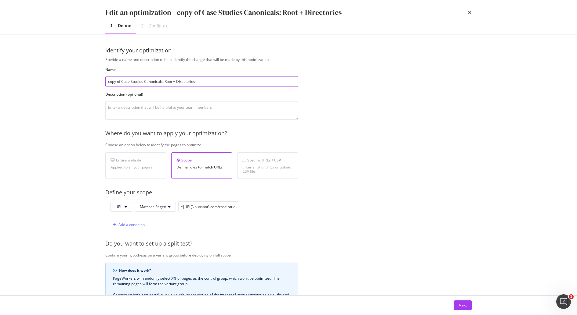
drag, startPoint x: 122, startPoint y: 80, endPoint x: 24, endPoint y: 73, distance: 98.5
click at [24, 73] on div "Edit an optimization - copy of Case Studies Canonicals: Root + Directories 1 De…" at bounding box center [288, 157] width 577 height 315
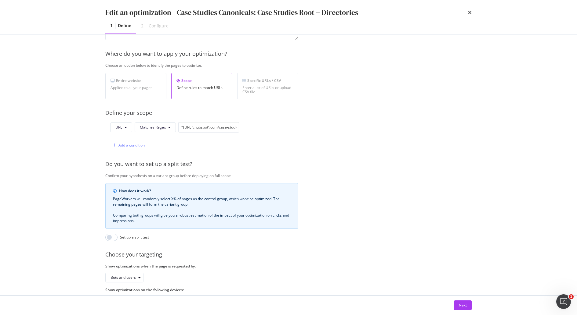
scroll to position [107, 0]
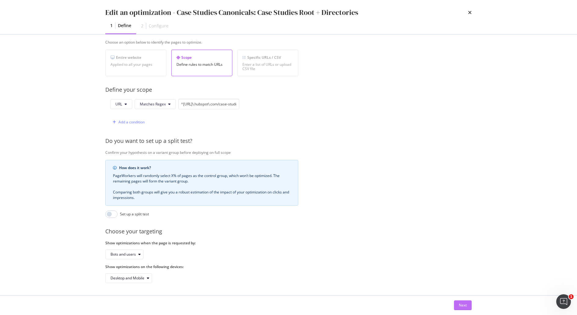
type input "Case Studies Canonicals: Case Studies Root + Directories"
click at [463, 306] on div "Next" at bounding box center [463, 305] width 8 height 5
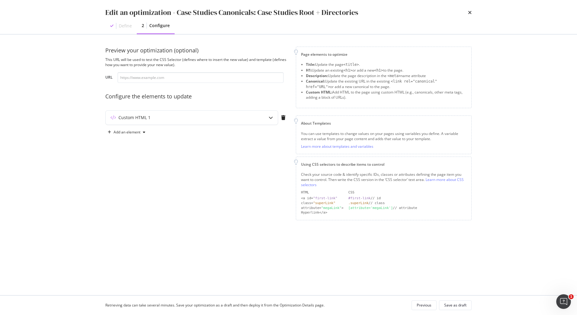
click at [174, 238] on div "Preview your optimization (optional) This URL will be used to test the CSS Sele…" at bounding box center [288, 165] width 366 height 237
click at [446, 305] on div "Save as draft" at bounding box center [455, 305] width 22 height 5
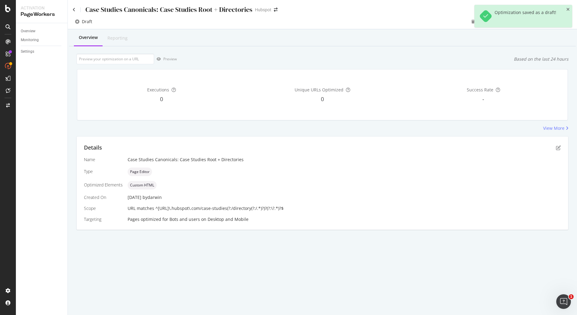
click at [523, 13] on div "Optimization saved as a draft!" at bounding box center [525, 16] width 62 height 13
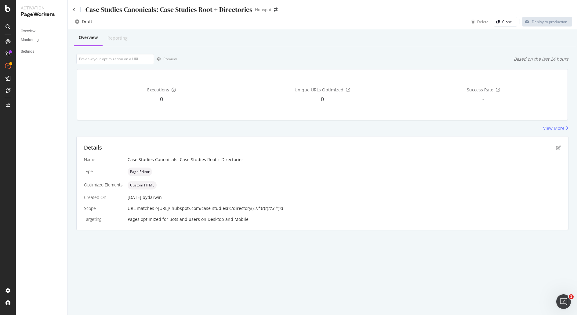
click at [69, 5] on div "Case Studies Canonicals: Case Studies Root + Directories Hubspot" at bounding box center [322, 7] width 509 height 14
click at [74, 10] on icon at bounding box center [74, 10] width 3 height 4
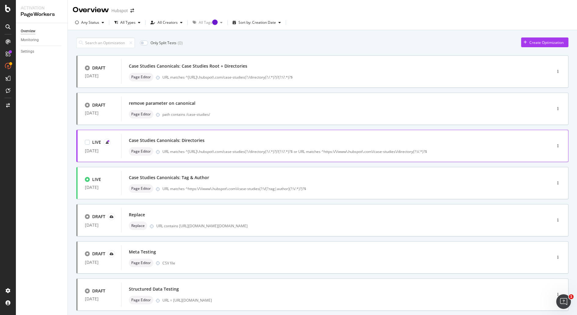
click at [506, 145] on div "Case Studies Canonicals: Directories Page Editor URL matches ^https://www\.hubs…" at bounding box center [327, 146] width 397 height 20
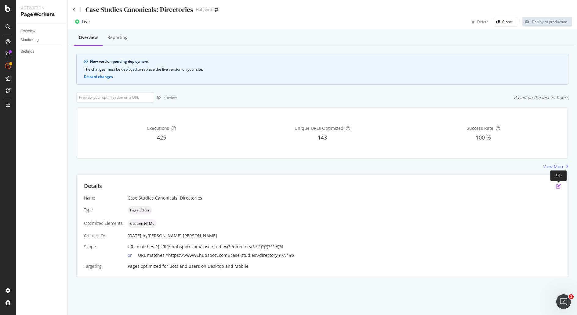
click at [559, 186] on icon "pen-to-square" at bounding box center [558, 186] width 5 height 5
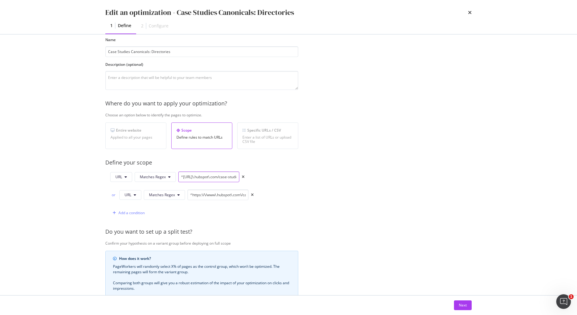
scroll to position [0, 63]
drag, startPoint x: 212, startPoint y: 177, endPoint x: 323, endPoint y: 176, distance: 110.8
click at [323, 176] on div "Provide a name and description to help identify the change that will be made by…" at bounding box center [288, 200] width 366 height 347
click at [214, 193] on input "^https:\/\/www\.hubspot\.com\/case-studies\/directory(?:\/.*)?$" at bounding box center [217, 195] width 61 height 11
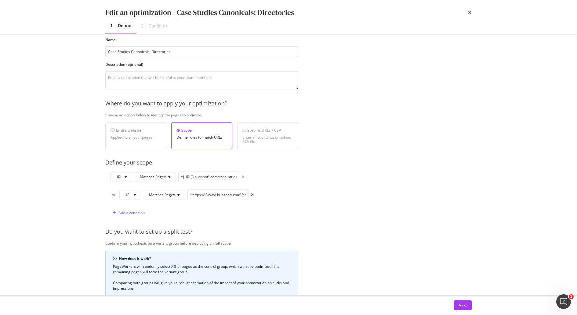
click at [243, 176] on icon "times" at bounding box center [243, 177] width 3 height 4
type input "^https:\/\/www\.hubspot\.com\/case-studies\/directory(?:\/.*)?$"
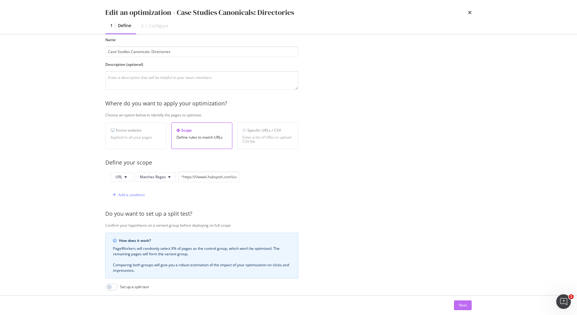
click at [463, 303] on div "Next" at bounding box center [463, 305] width 8 height 5
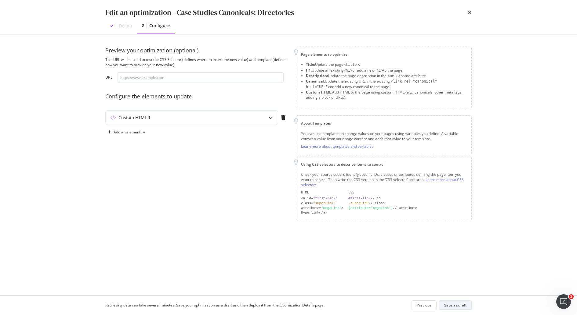
click at [453, 305] on div "Save as draft" at bounding box center [455, 305] width 22 height 5
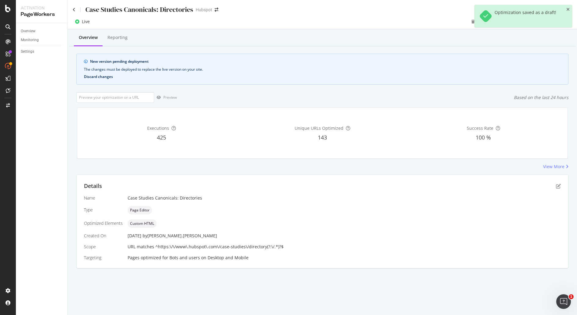
click at [96, 78] on button "Discard changes" at bounding box center [98, 77] width 29 height 4
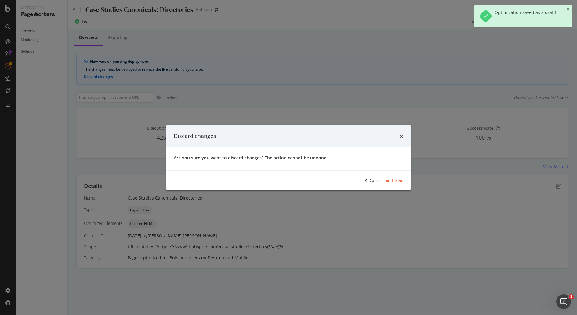
click at [397, 181] on div "Delete" at bounding box center [397, 180] width 11 height 5
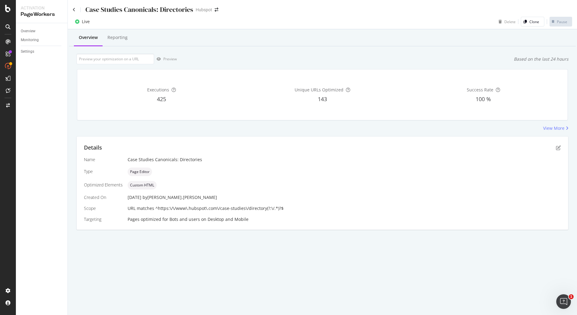
click at [408, 133] on div "Overview Reporting Preview Based on the last 24 hours Executions 425 Unique URL…" at bounding box center [322, 140] width 509 height 222
click at [73, 10] on icon at bounding box center [74, 10] width 3 height 4
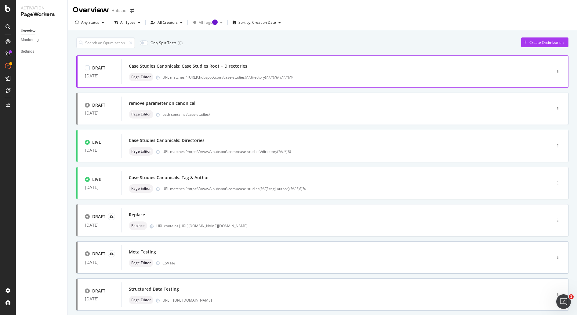
click at [399, 73] on div "Page Editor URL matches ^https://www\.hubspot\.com/case-studies(?:/directory(?:…" at bounding box center [327, 77] width 397 height 9
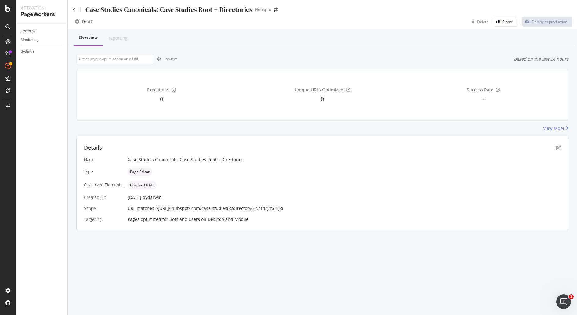
click at [323, 128] on div "View More" at bounding box center [322, 128] width 492 height 6
click at [175, 234] on div "Overview Reporting Preview Based on the last 24 hours Executions 0 Unique URLs …" at bounding box center [322, 140] width 509 height 222
click at [125, 63] on input "url" at bounding box center [115, 59] width 78 height 11
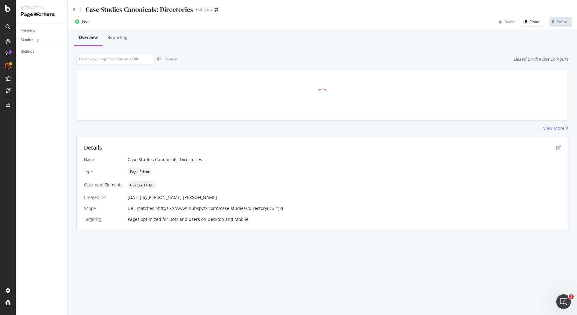
click at [113, 50] on div "Overview Reporting Preview Based on the last 24 hours View More Details Name Ca…" at bounding box center [322, 140] width 509 height 222
click at [113, 54] on input "url" at bounding box center [115, 59] width 78 height 11
paste input "[URL][DOMAIN_NAME]"
type input "[URL][DOMAIN_NAME]"
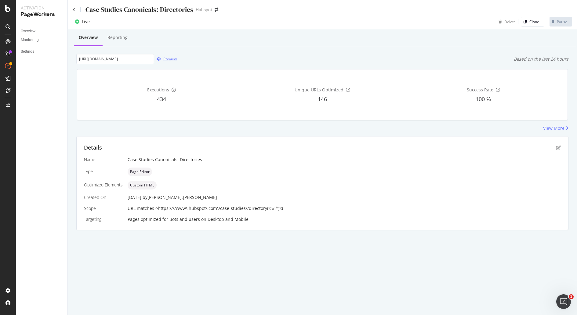
scroll to position [0, 0]
click at [174, 56] on div "Preview" at bounding box center [165, 59] width 23 height 9
click at [74, 11] on icon at bounding box center [74, 10] width 3 height 4
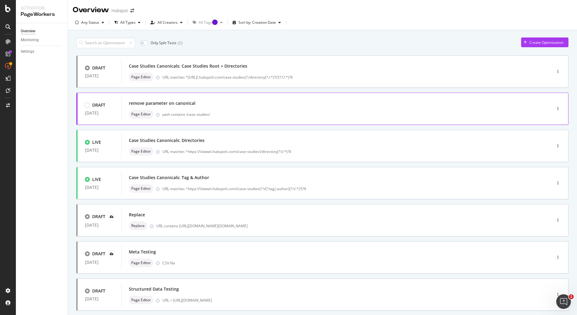
click at [279, 124] on div "DRAFT 07 Oct. 2025 remove parameter on canonical Page Editor path contains /cas…" at bounding box center [322, 109] width 492 height 32
click at [346, 79] on div "URL matches ^[URL]\.hubspot\.com/case-studies(?:/directory(?:/.*)?)?(?:\?.*)?$" at bounding box center [343, 77] width 363 height 5
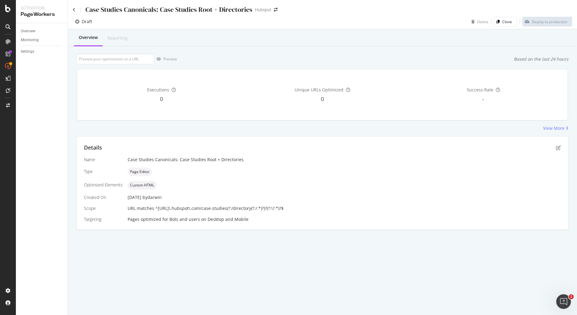
click at [429, 235] on div "Overview Reporting Preview Based on the last 24 hours Executions 0 Unique URLs …" at bounding box center [322, 140] width 509 height 222
